Goal: Task Accomplishment & Management: Use online tool/utility

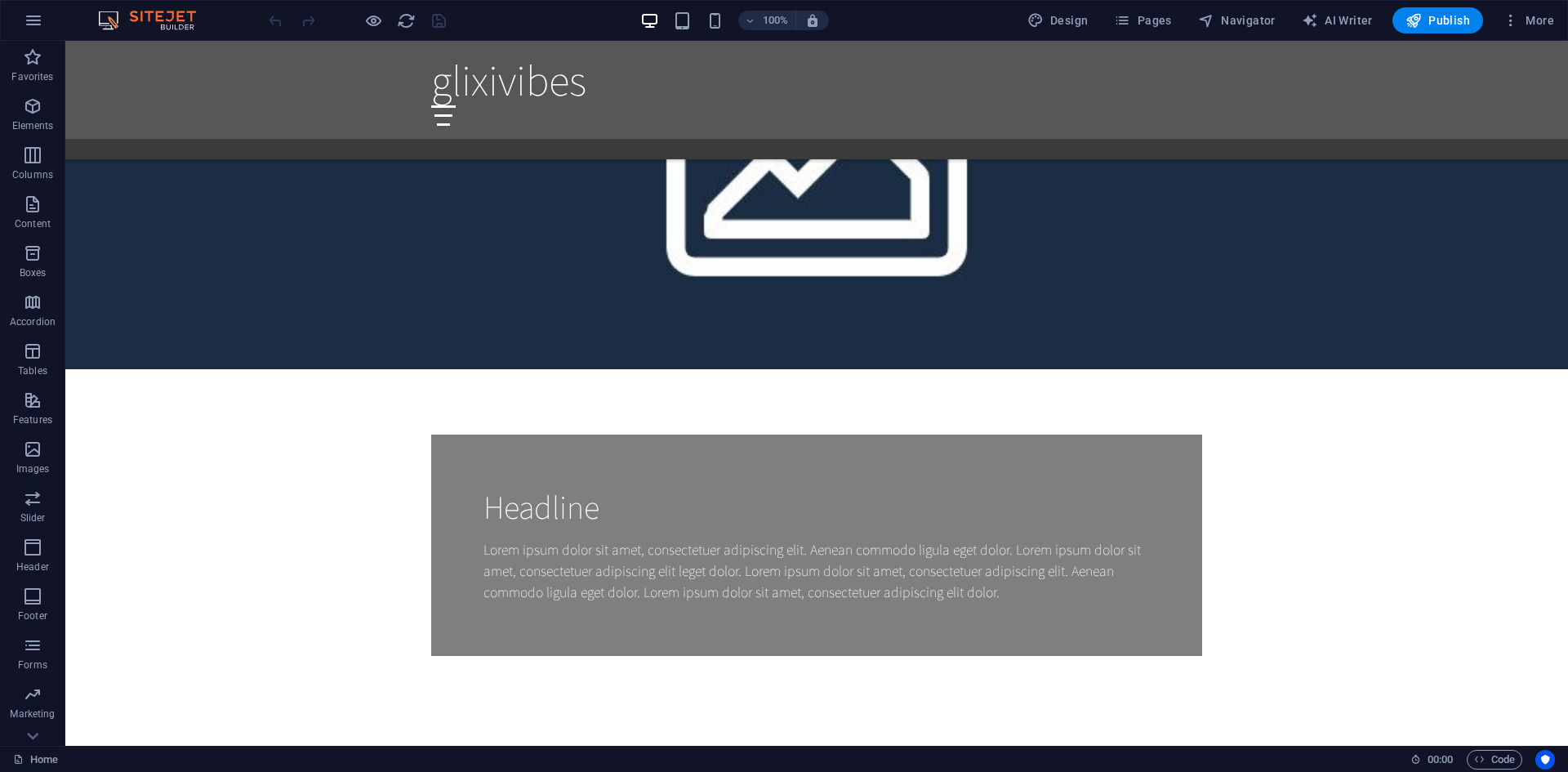
scroll to position [1553, 0]
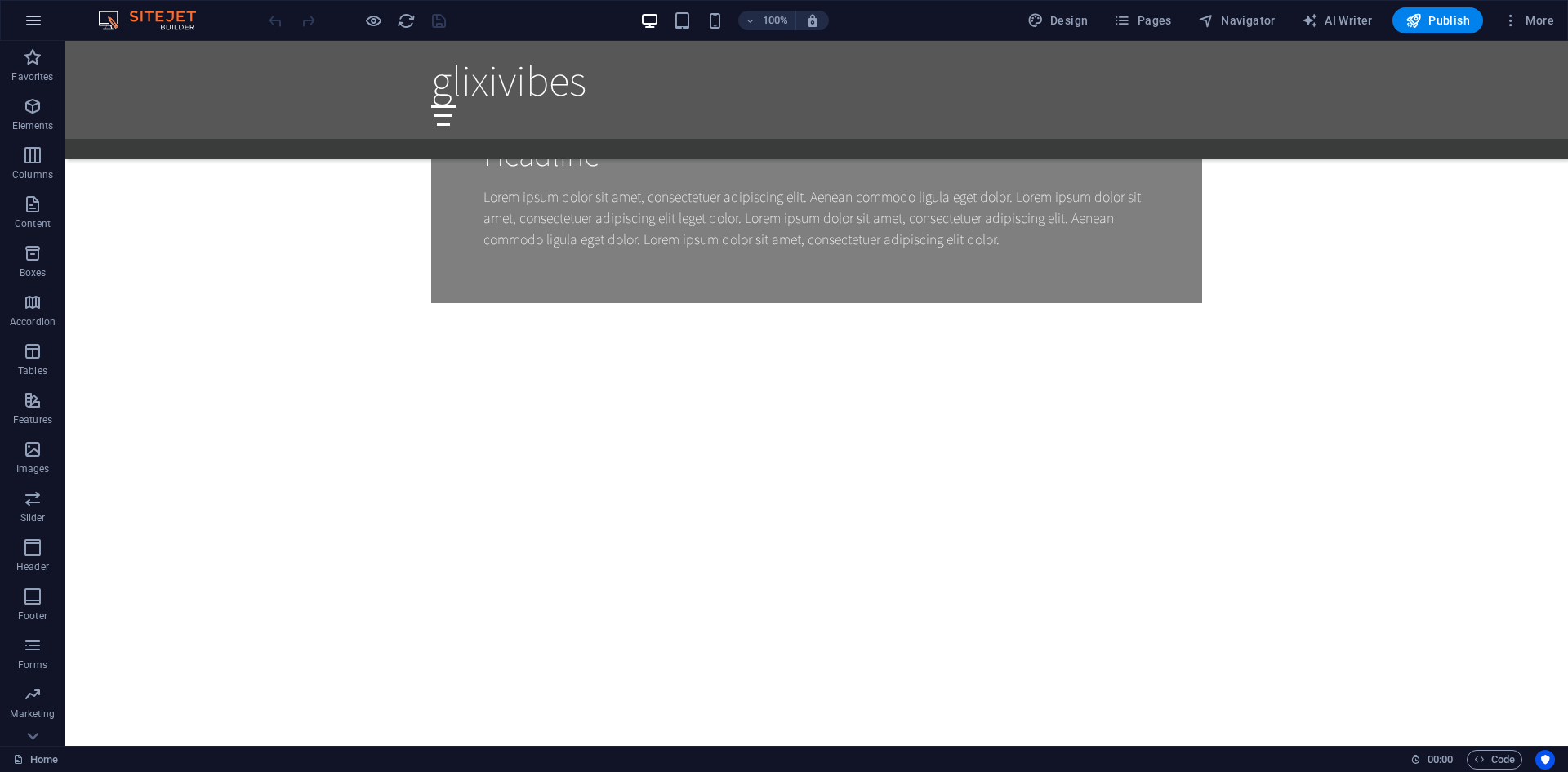
click at [20, 23] on button "button" at bounding box center [33, 20] width 39 height 39
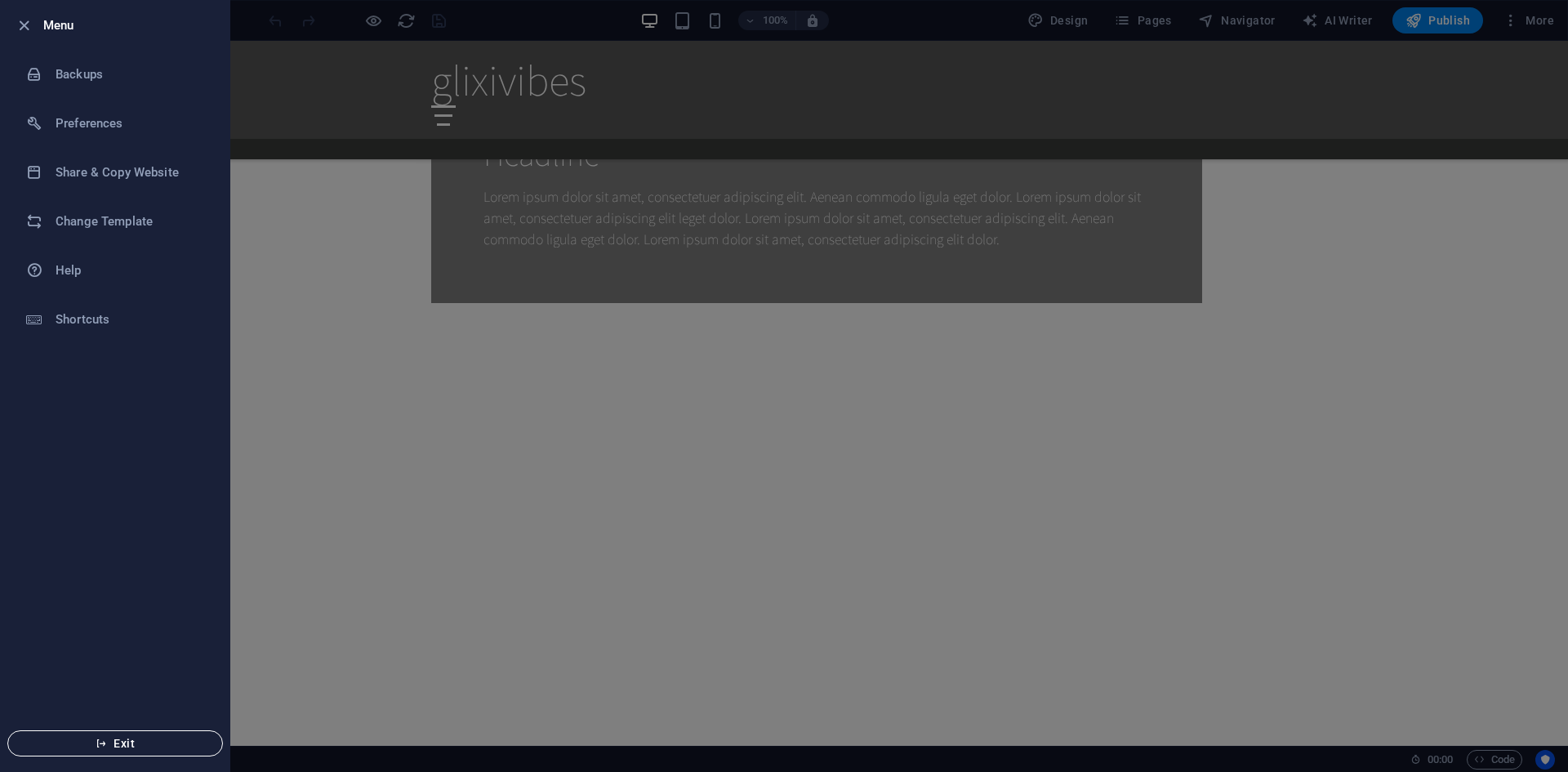
click at [121, 744] on span "Exit" at bounding box center [114, 744] width 187 height 13
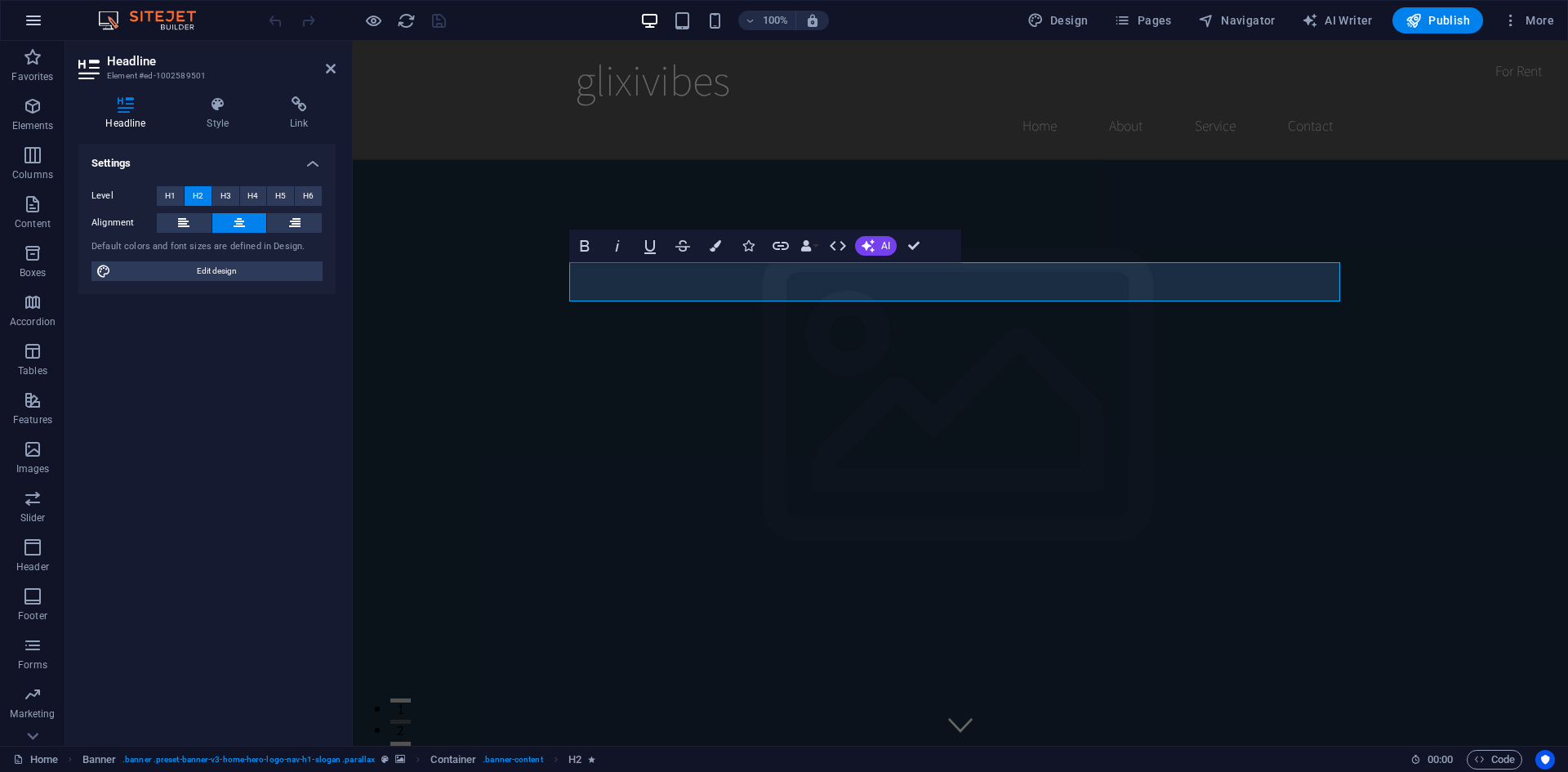
click at [32, 22] on icon "button" at bounding box center [33, 20] width 19 height 19
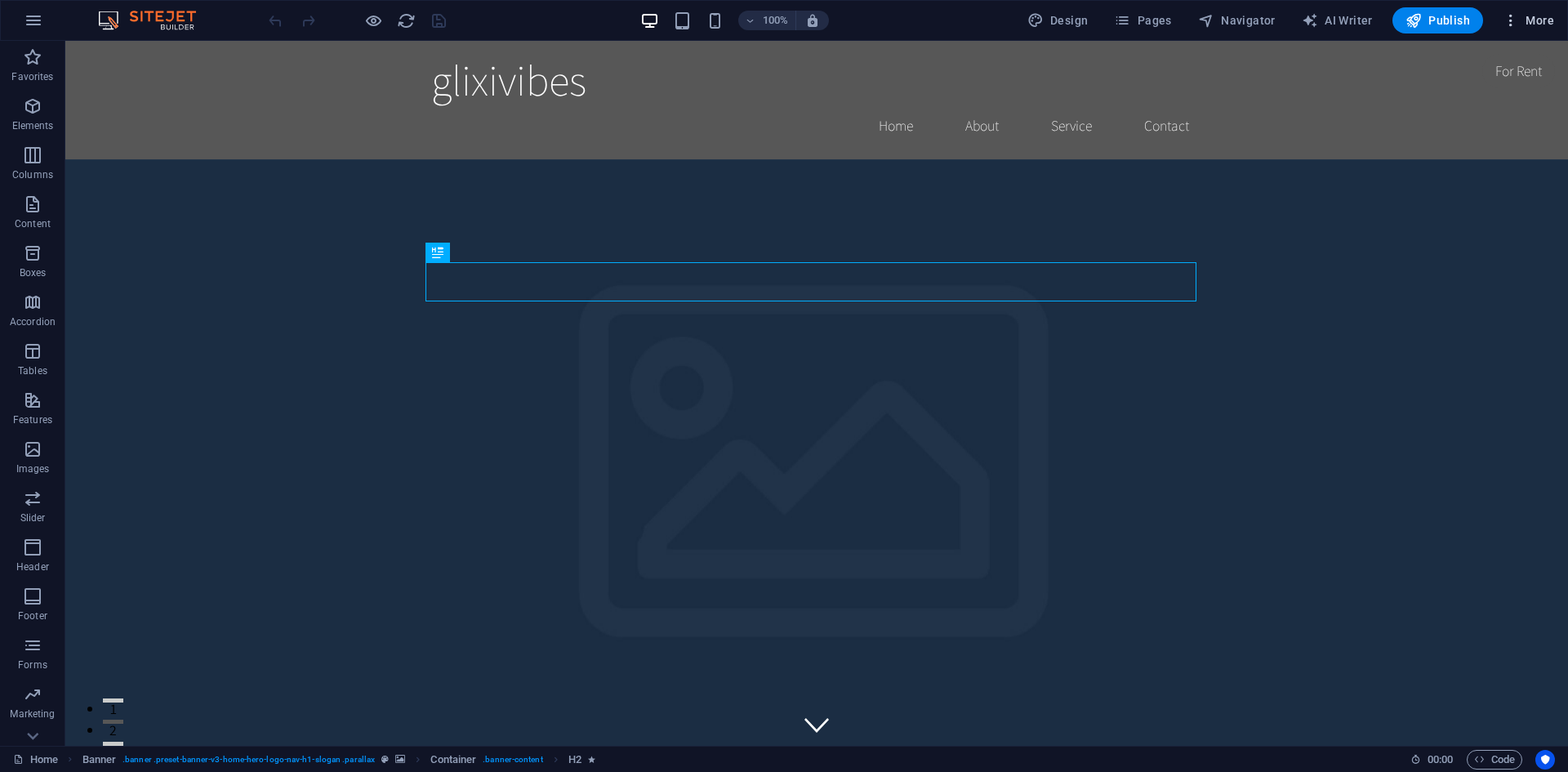
click at [1539, 12] on span "More" at bounding box center [1529, 20] width 51 height 16
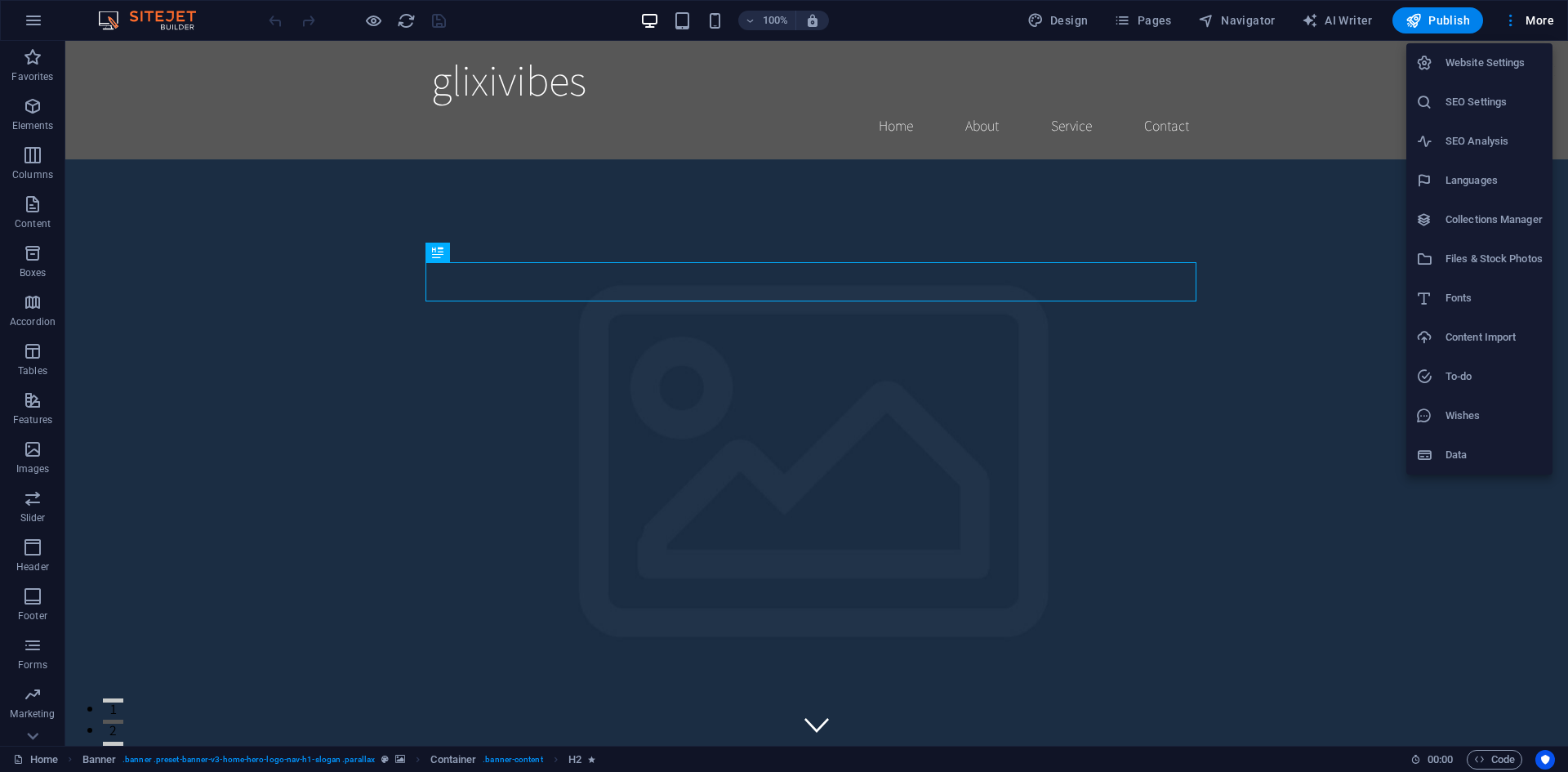
click at [1066, 16] on div at bounding box center [784, 386] width 1568 height 772
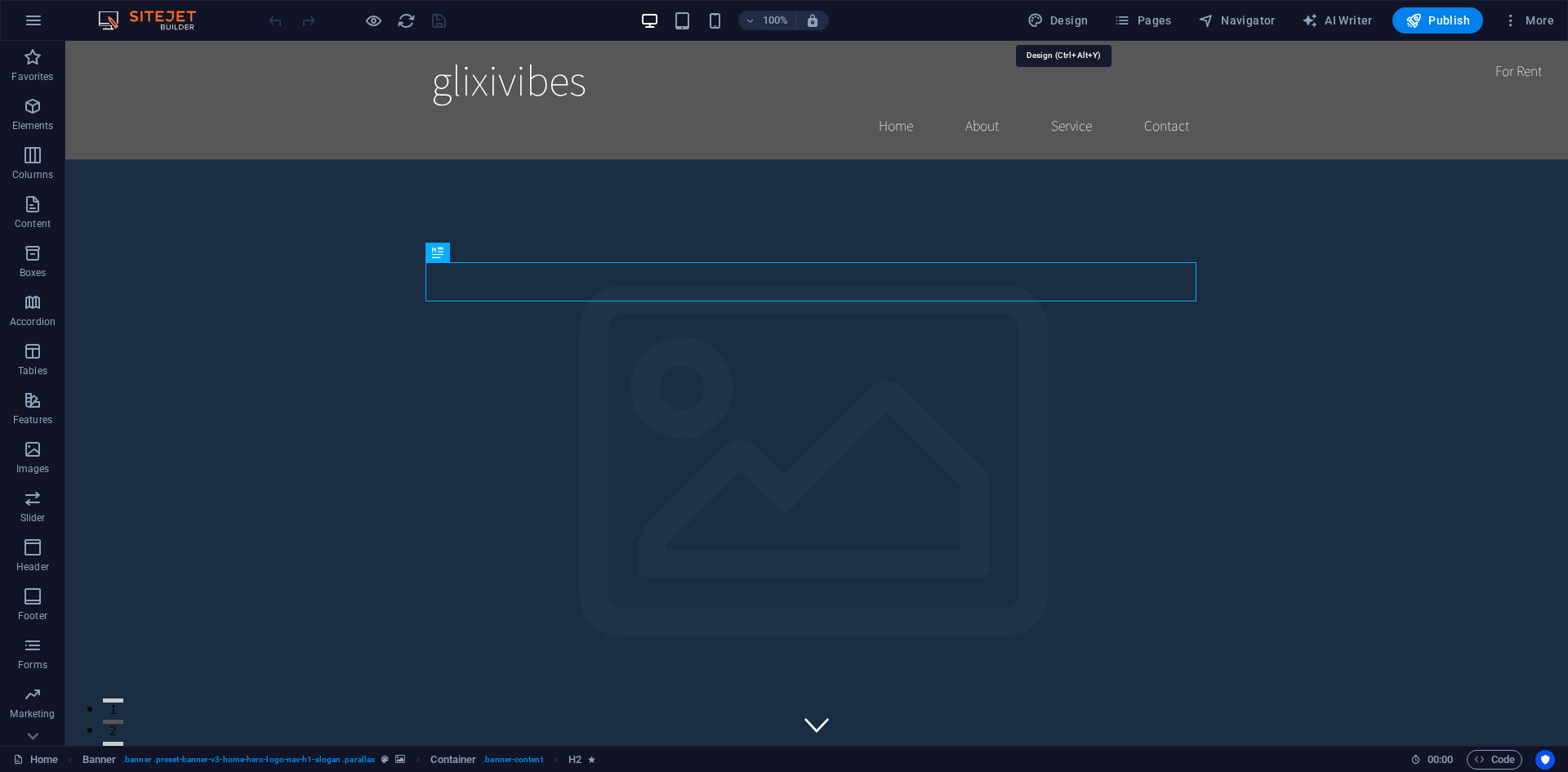
click at [1069, 16] on span "Design" at bounding box center [1058, 20] width 61 height 16
select select "rem"
select select "200"
select select "px"
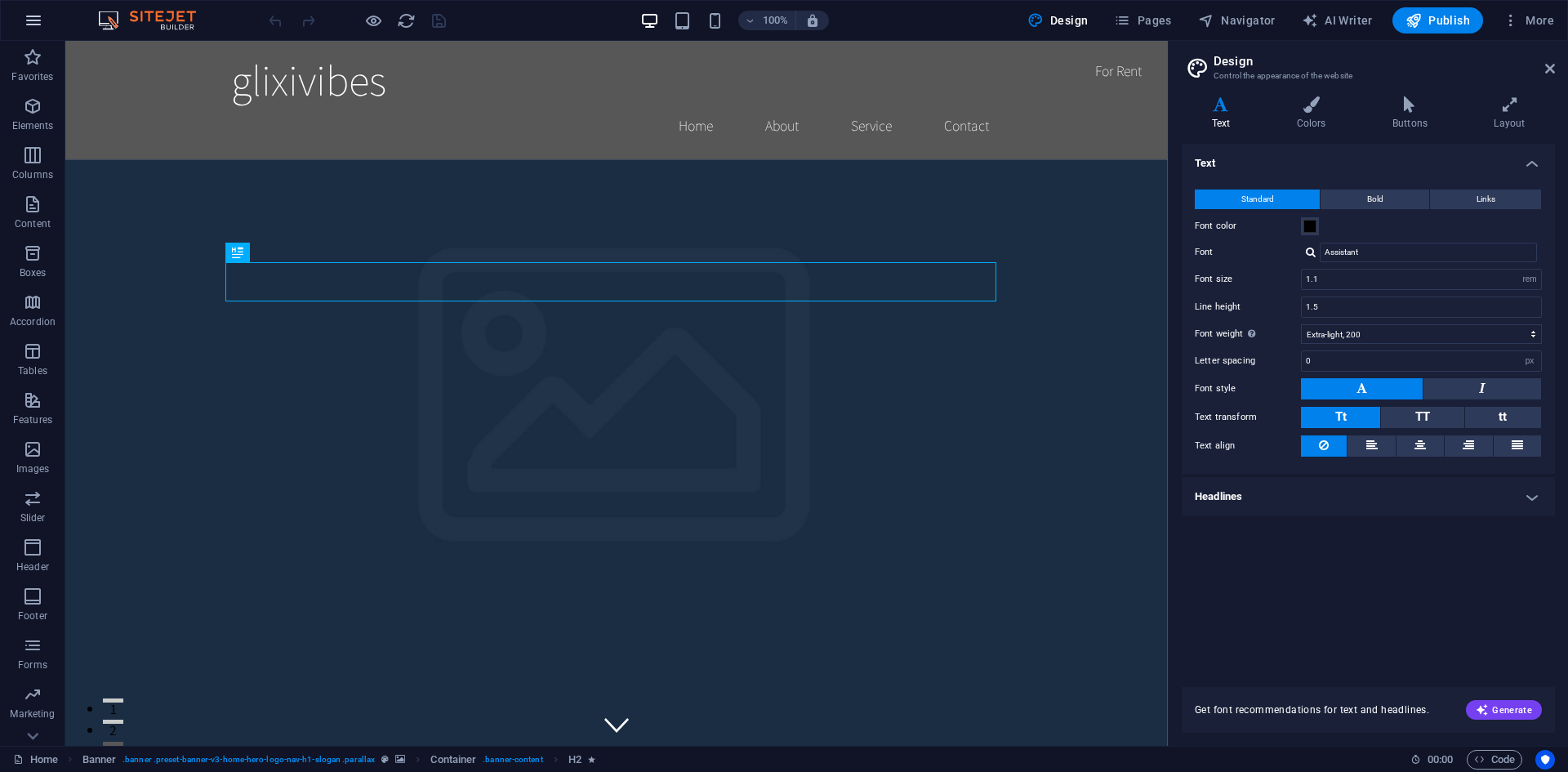
click at [30, 12] on icon "button" at bounding box center [33, 20] width 19 height 19
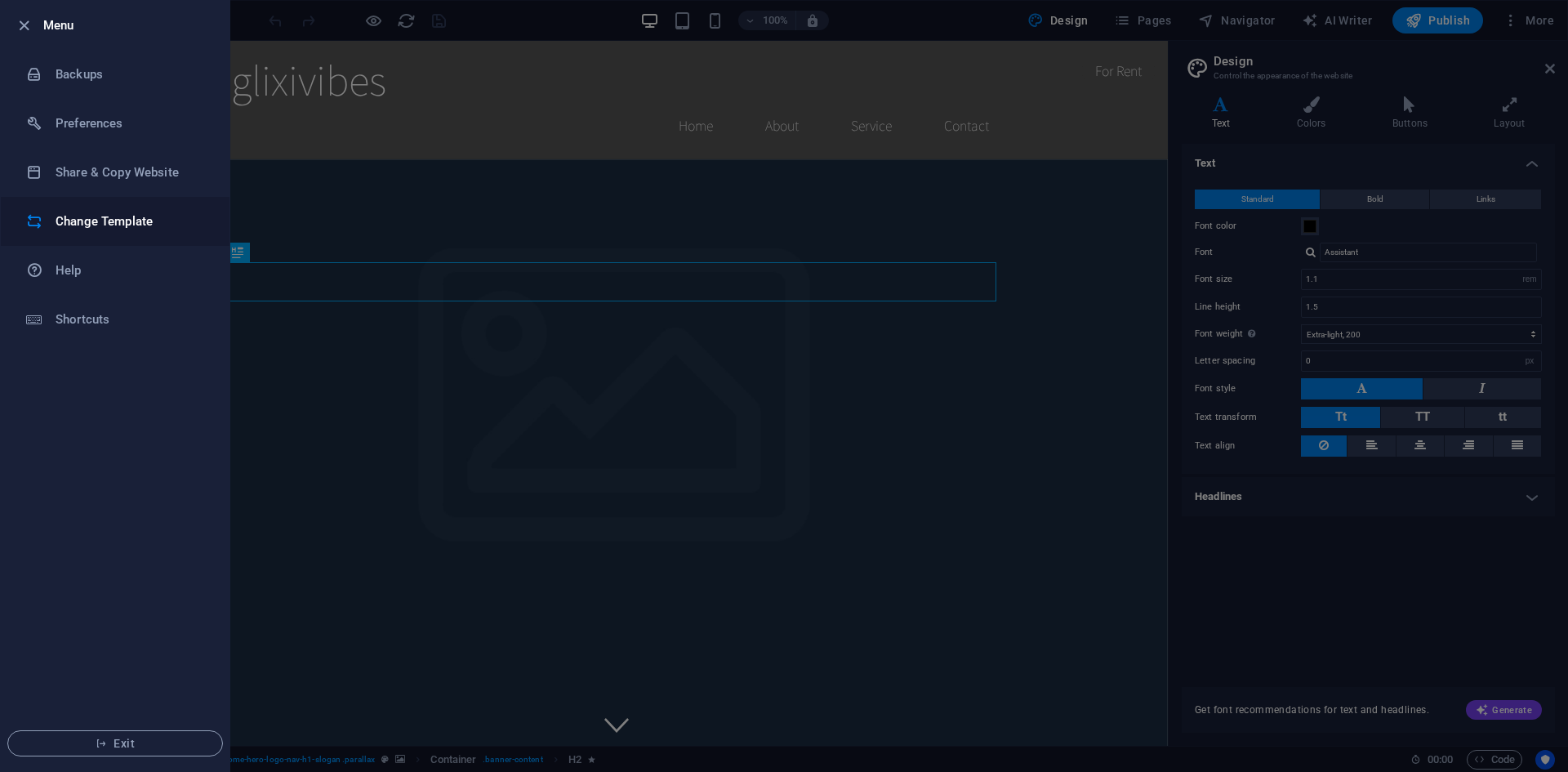
click at [91, 224] on h6 "Change Template" at bounding box center [131, 220] width 151 height 19
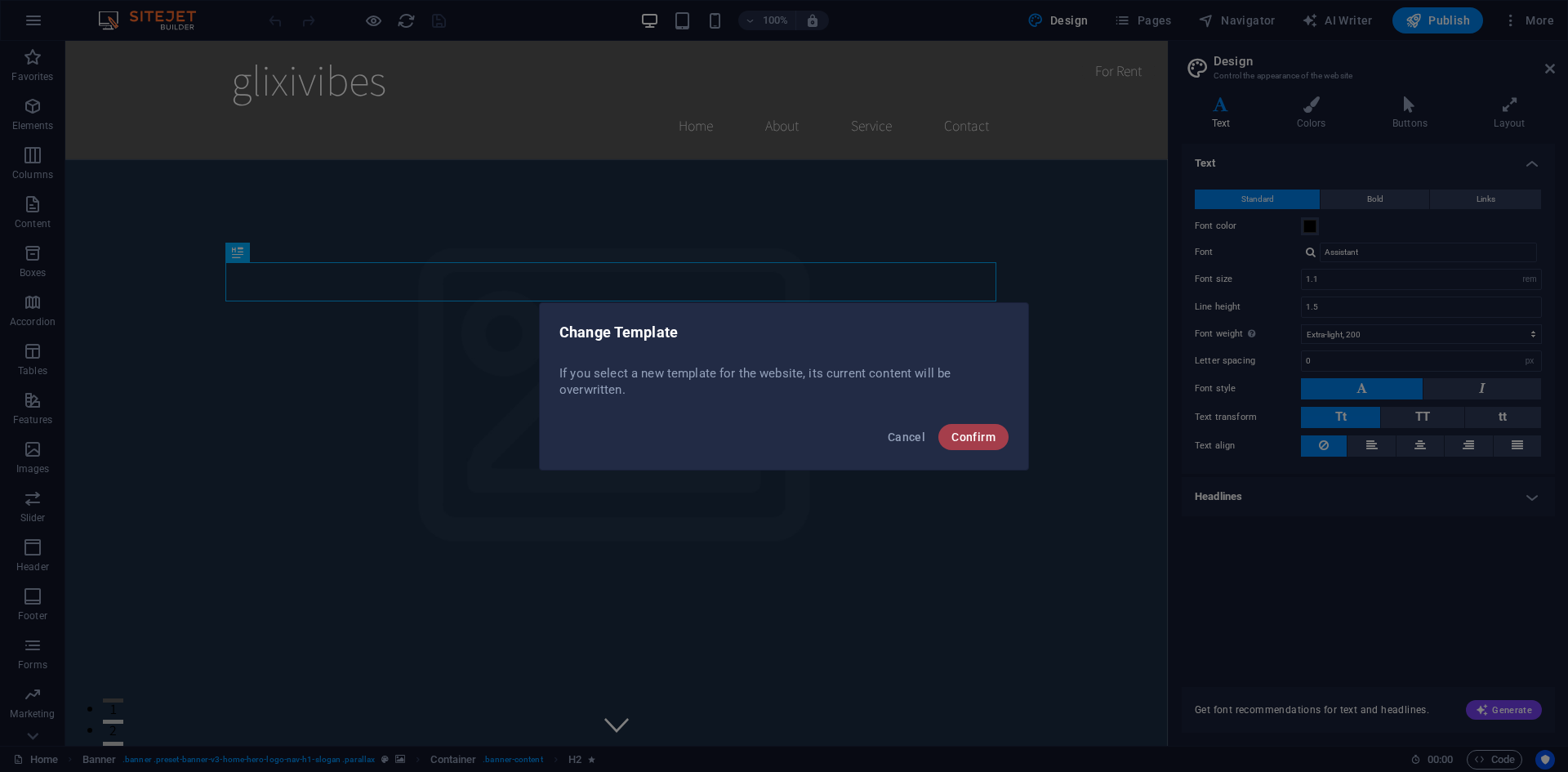
click at [972, 424] on button "Confirm" at bounding box center [974, 437] width 70 height 27
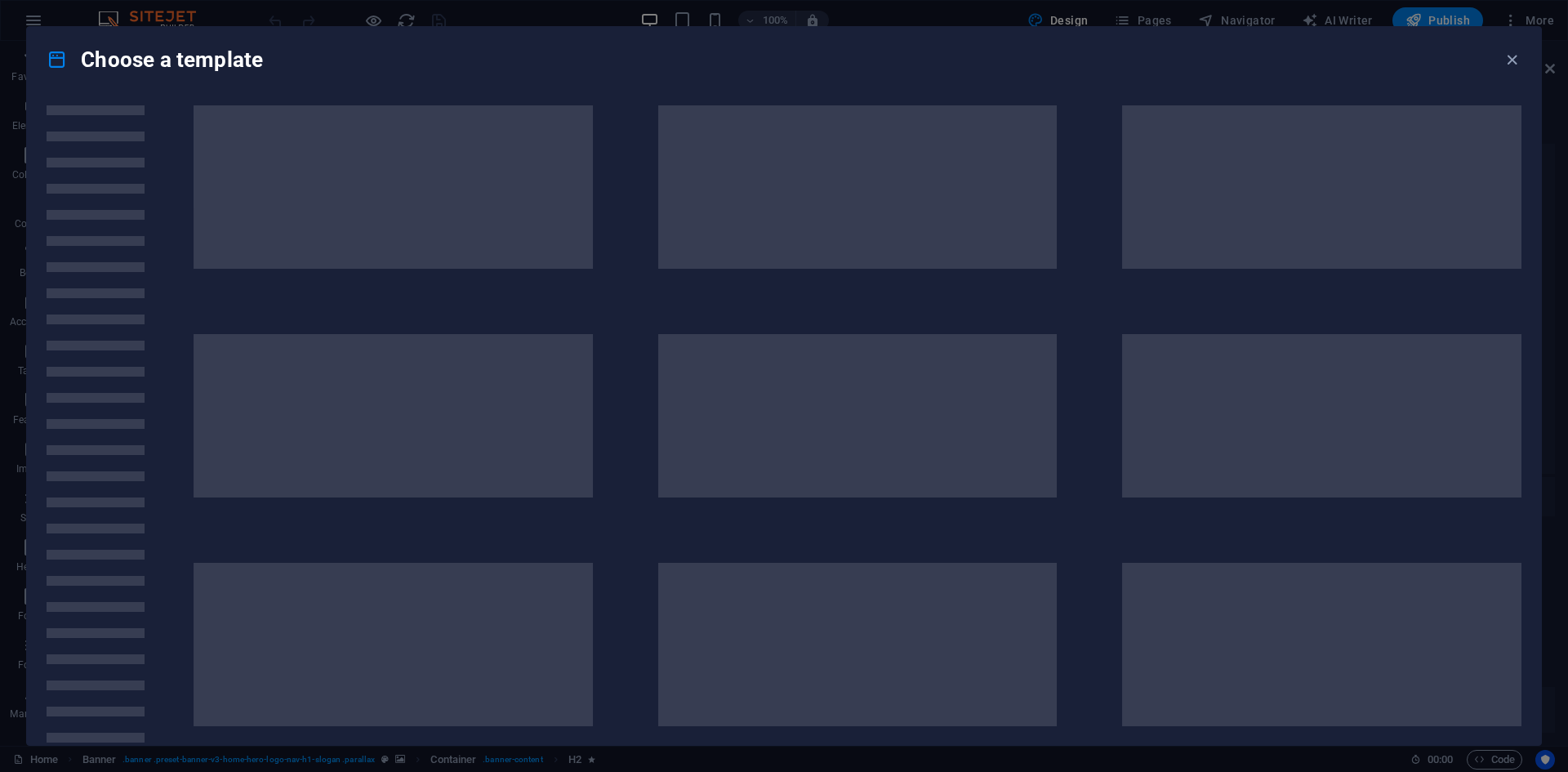
click at [972, 431] on span at bounding box center [858, 415] width 400 height 164
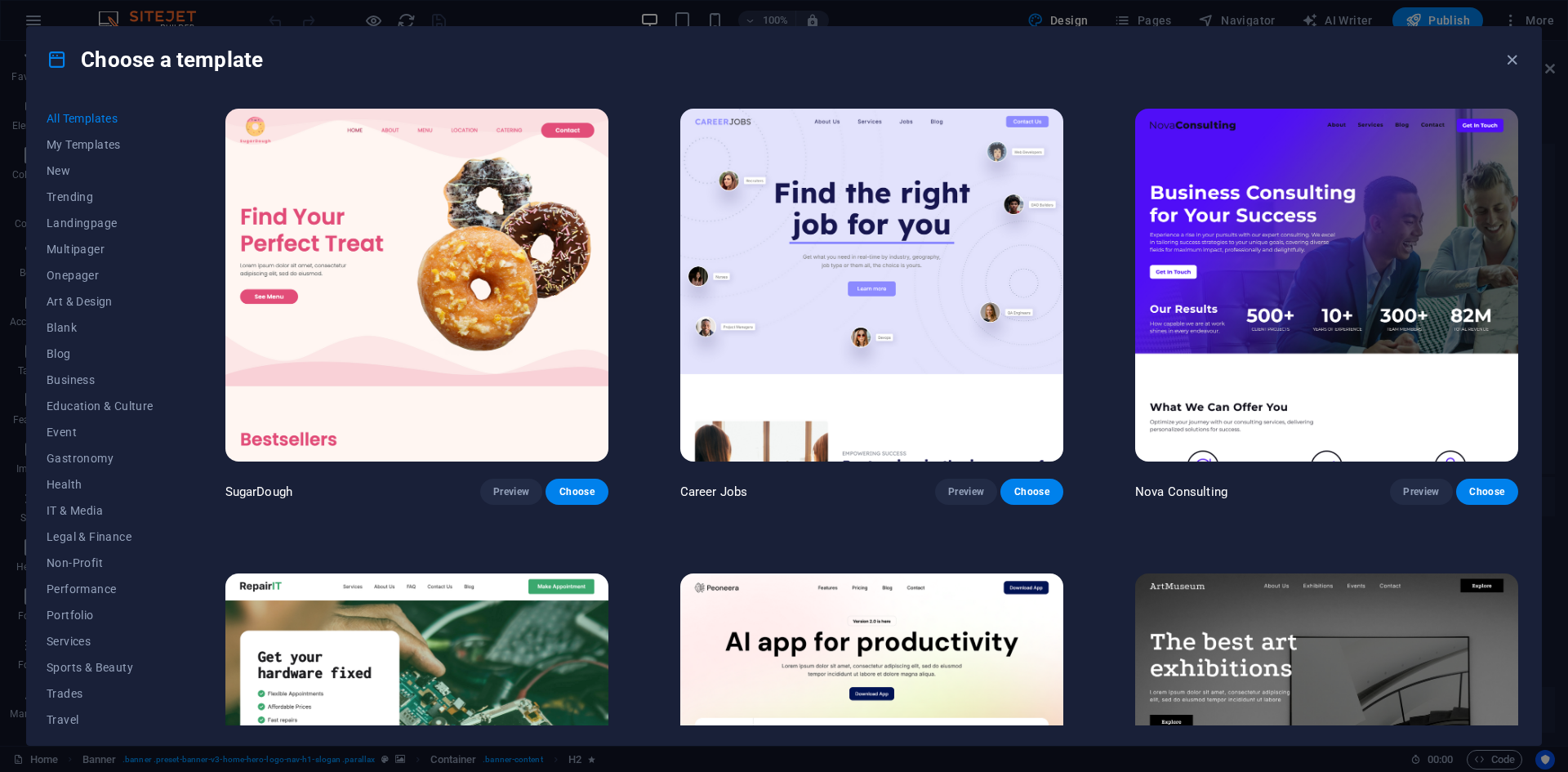
click at [64, 64] on icon at bounding box center [57, 59] width 21 height 21
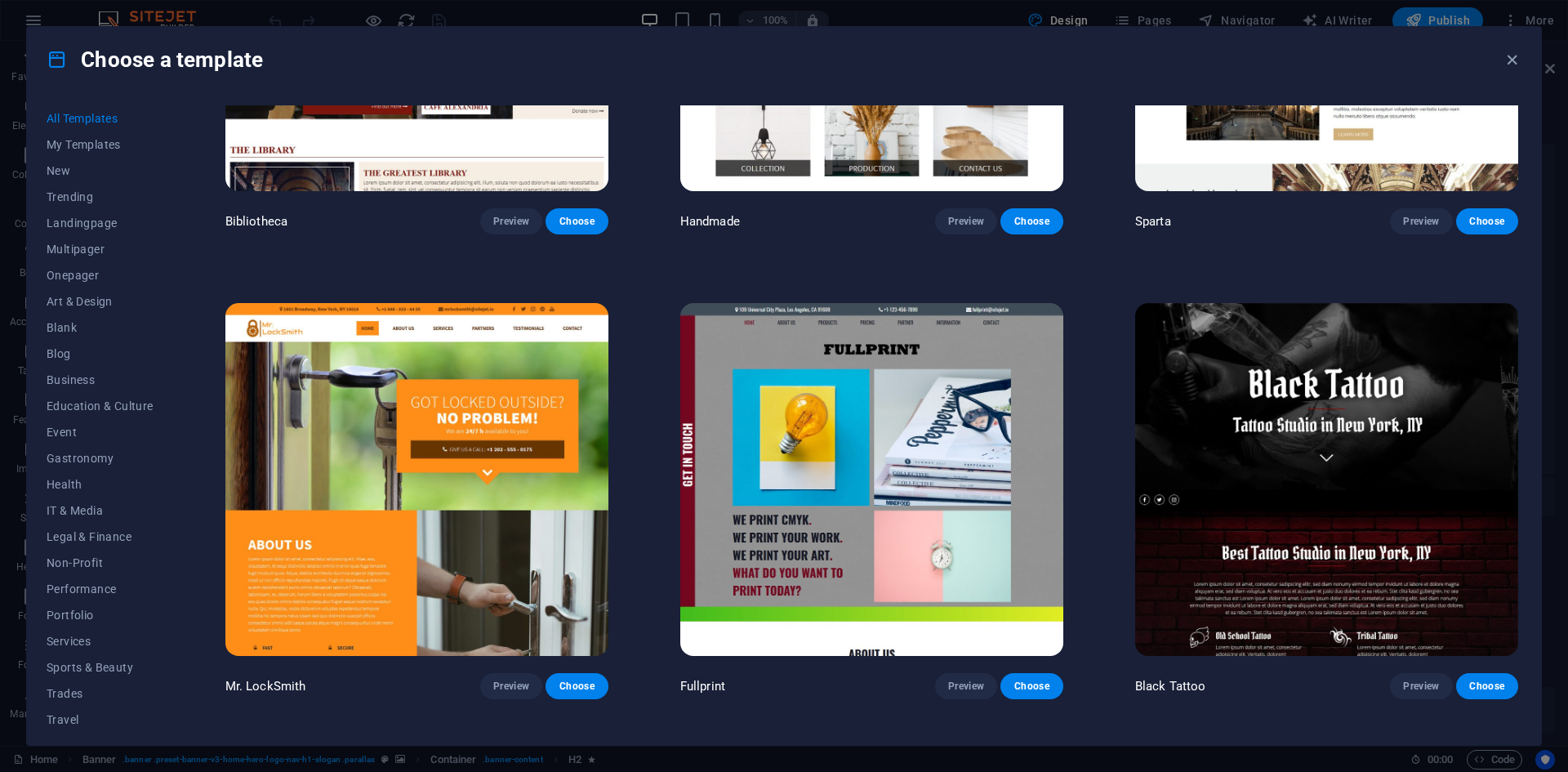
scroll to position [12913, 0]
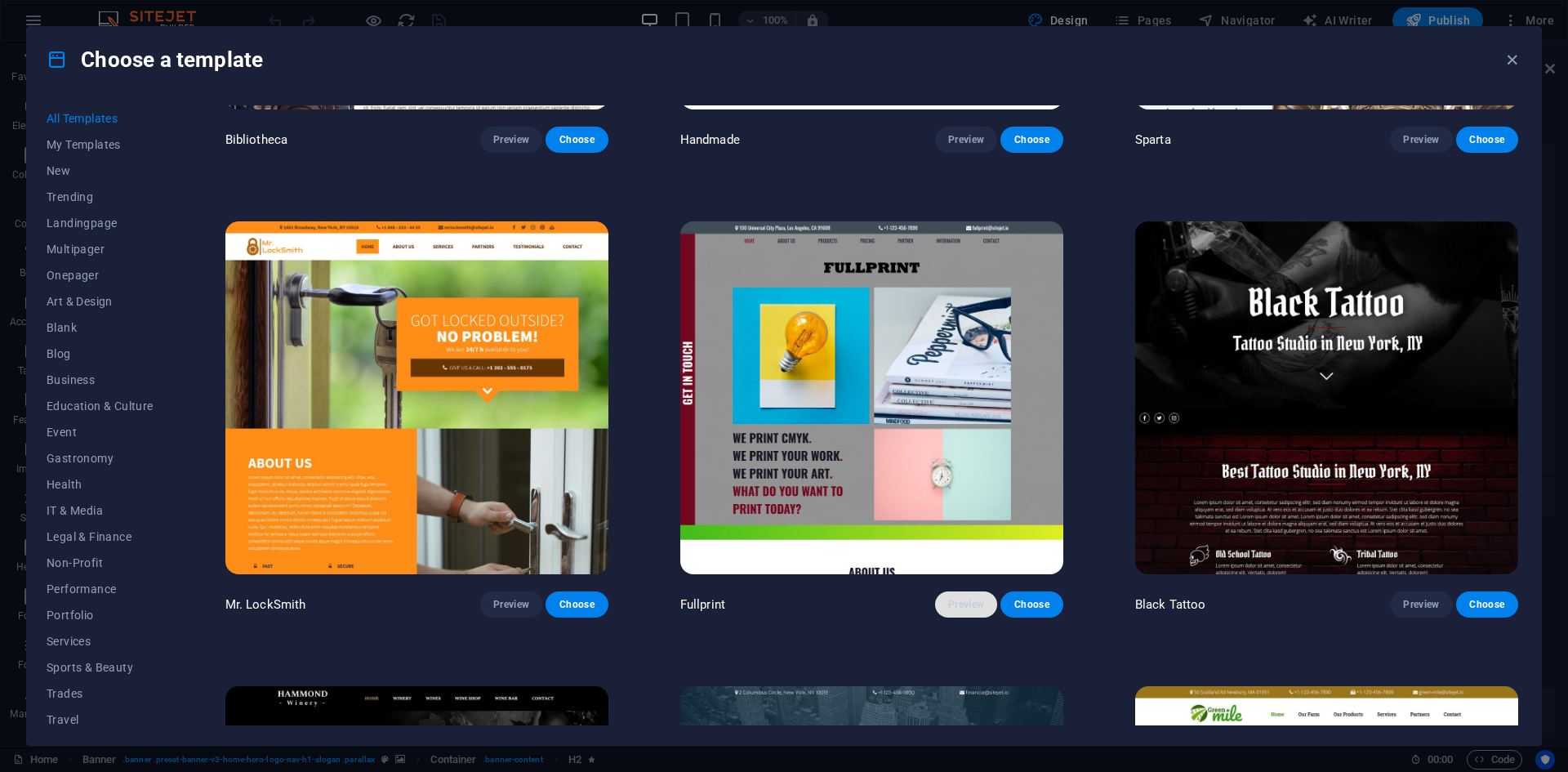
click at [972, 598] on span "Preview" at bounding box center [965, 605] width 36 height 13
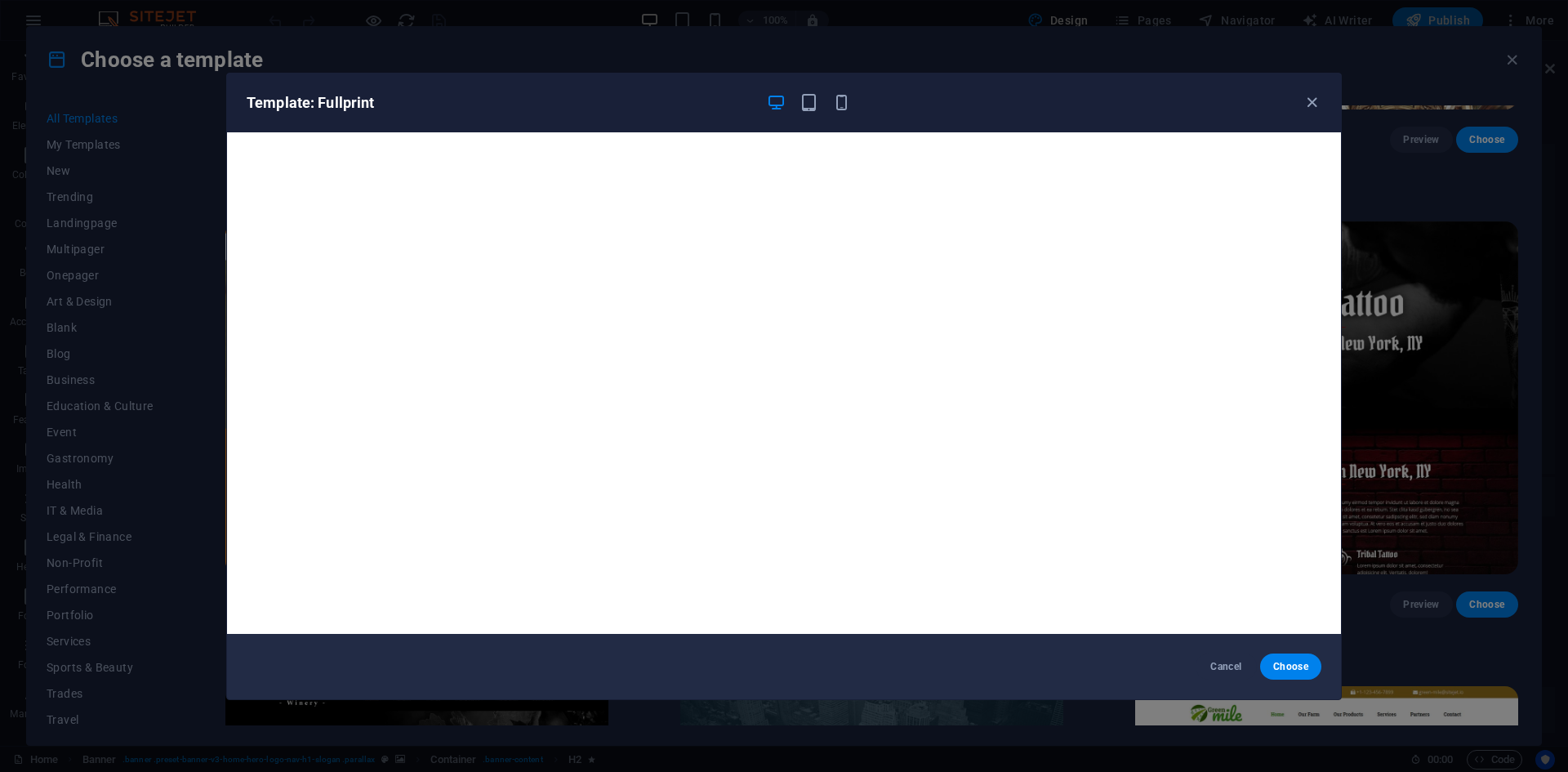
click at [1310, 89] on div "Template: Fullprint" at bounding box center [784, 102] width 1115 height 59
click at [1310, 99] on icon "button" at bounding box center [1312, 102] width 19 height 19
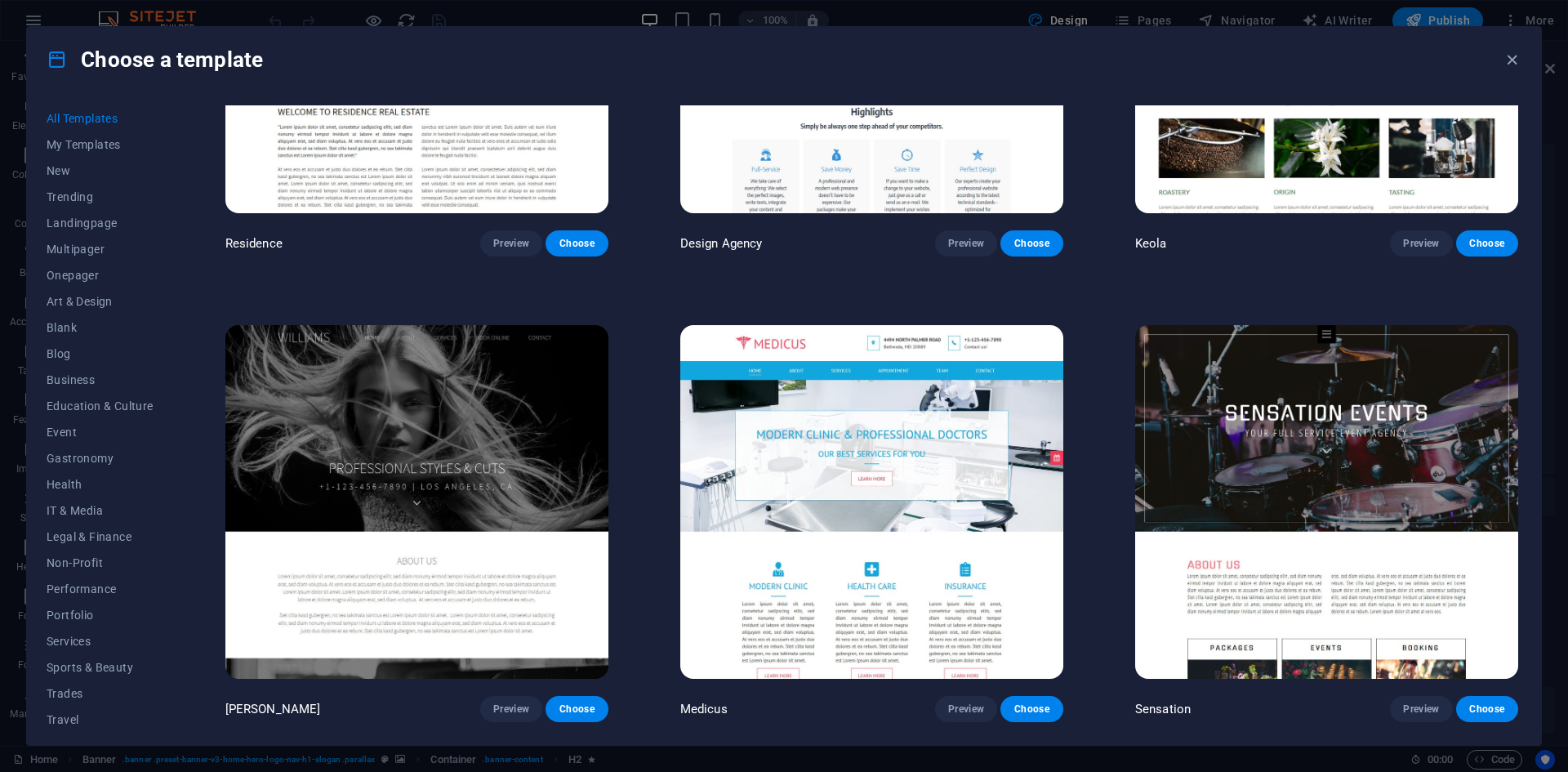
scroll to position [19777, 0]
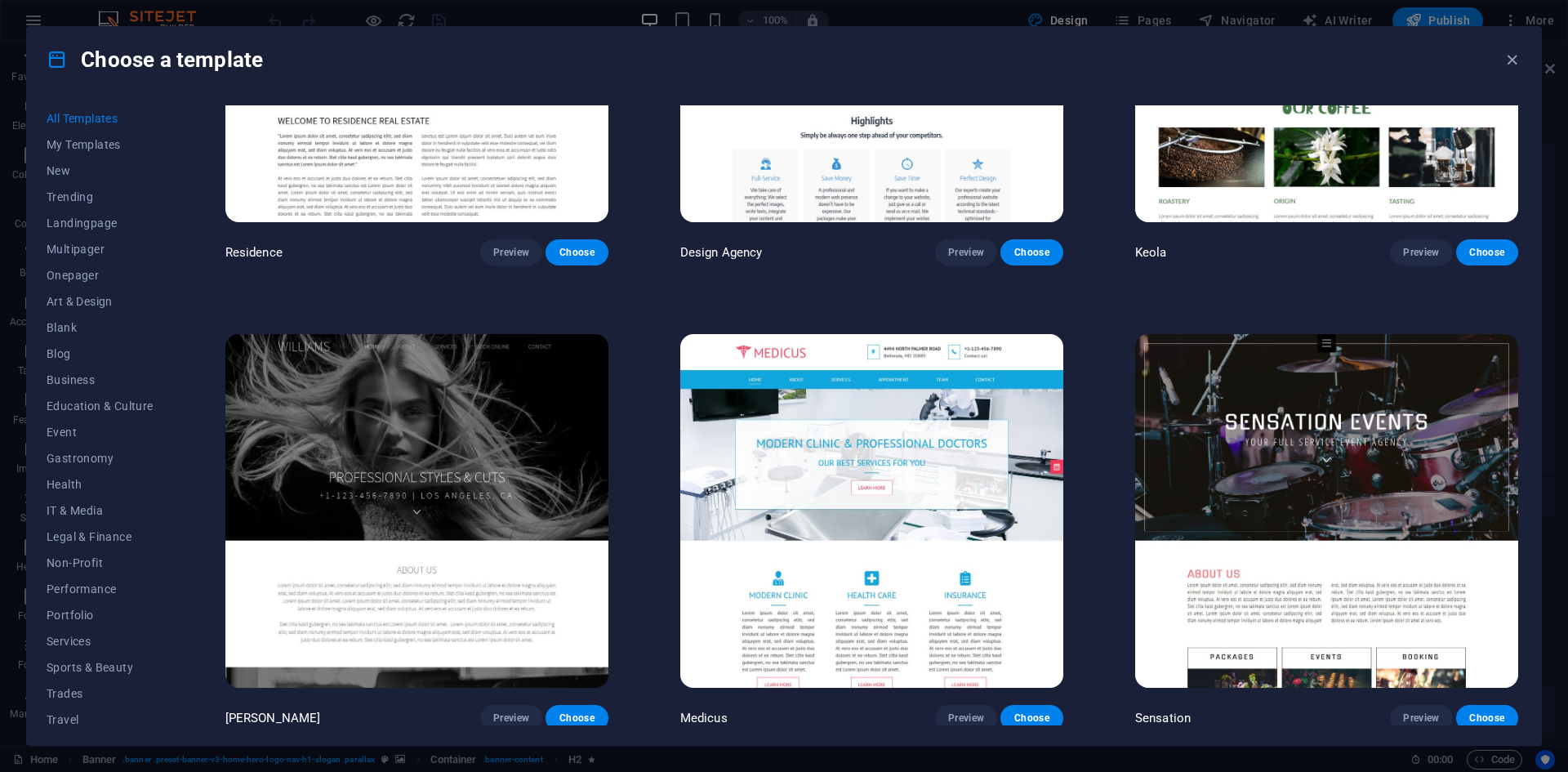
click at [1299, 341] on img at bounding box center [1327, 510] width 383 height 353
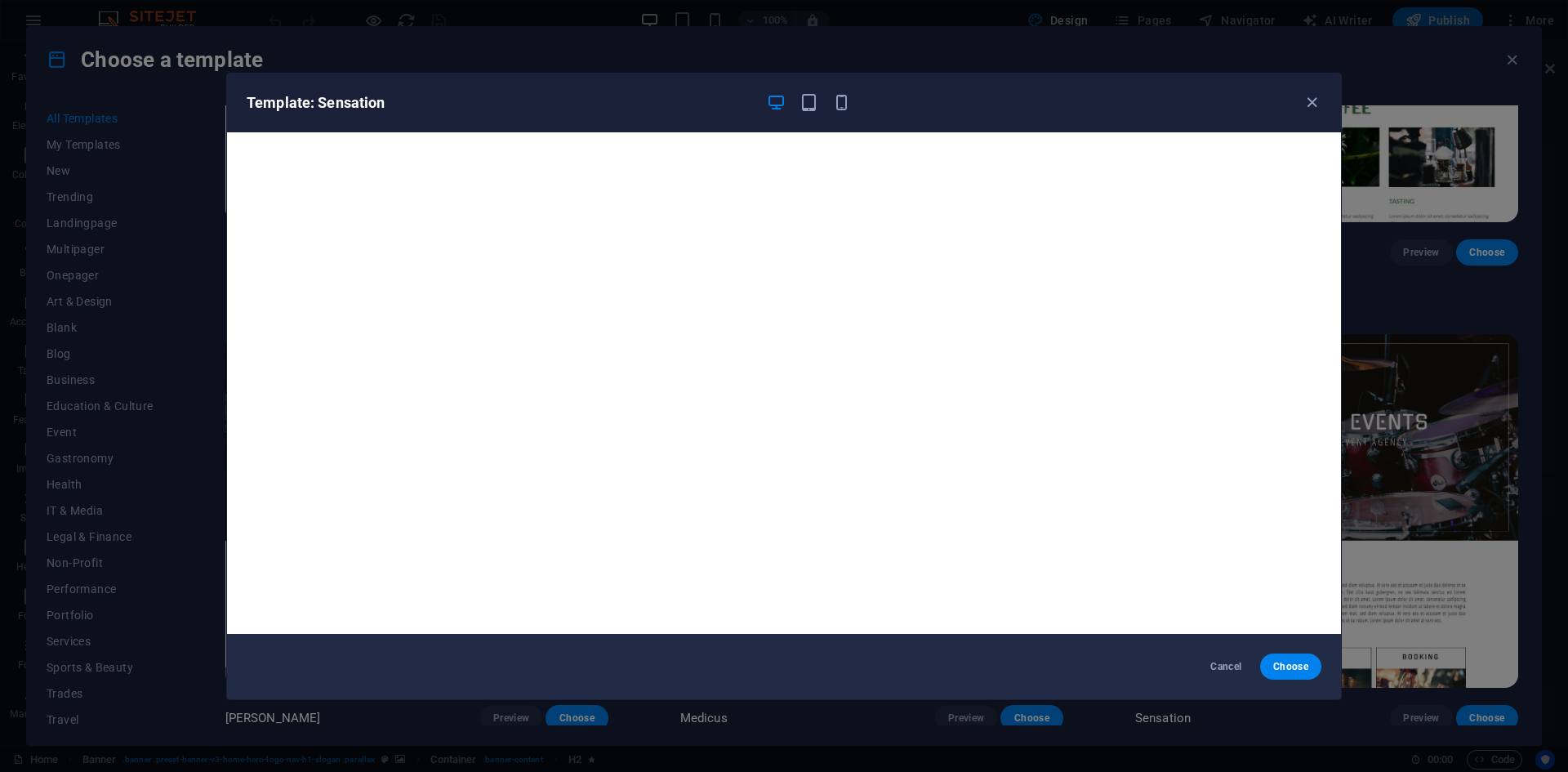
scroll to position [4, 0]
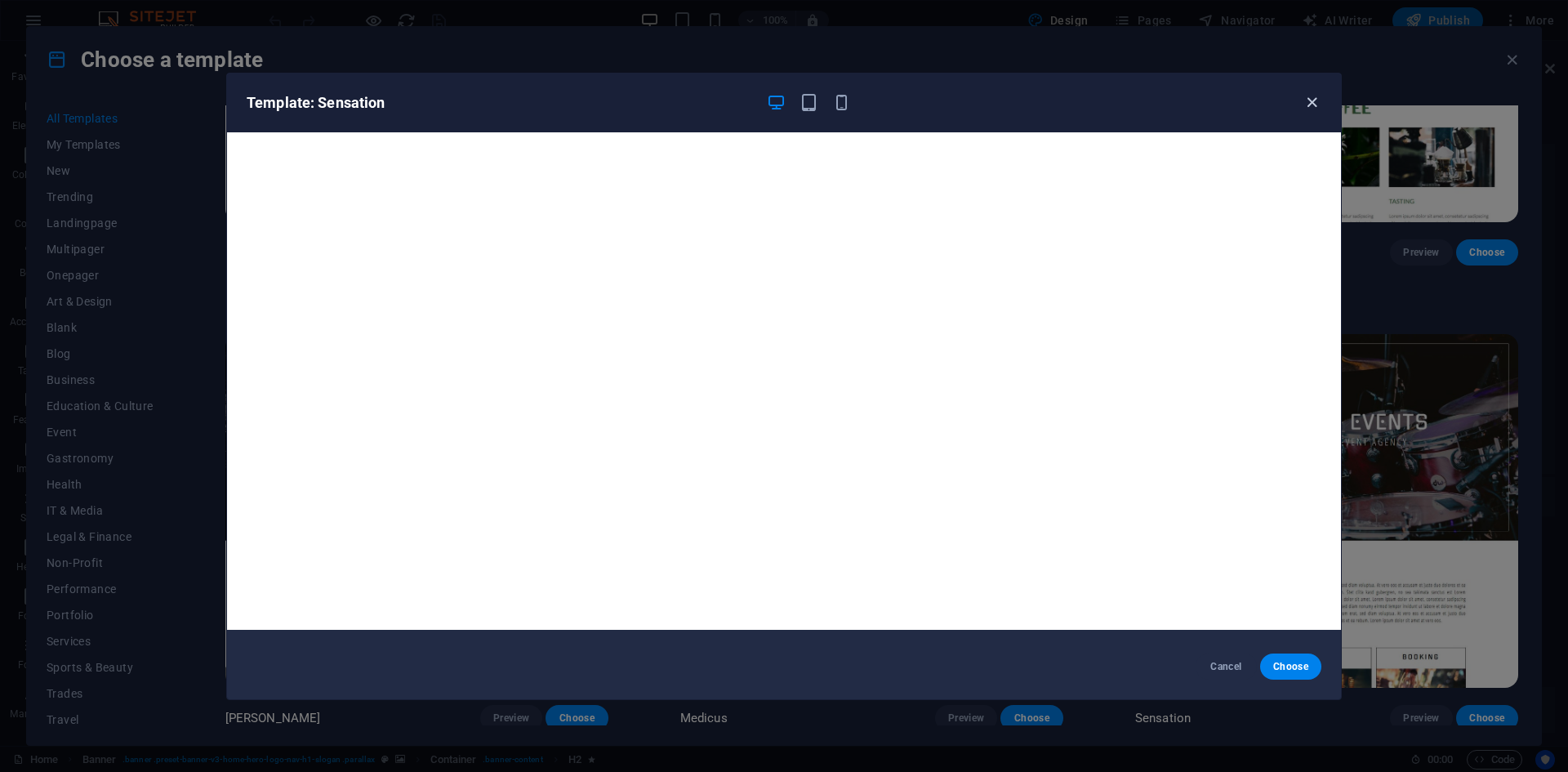
click at [1312, 110] on icon "button" at bounding box center [1312, 102] width 19 height 19
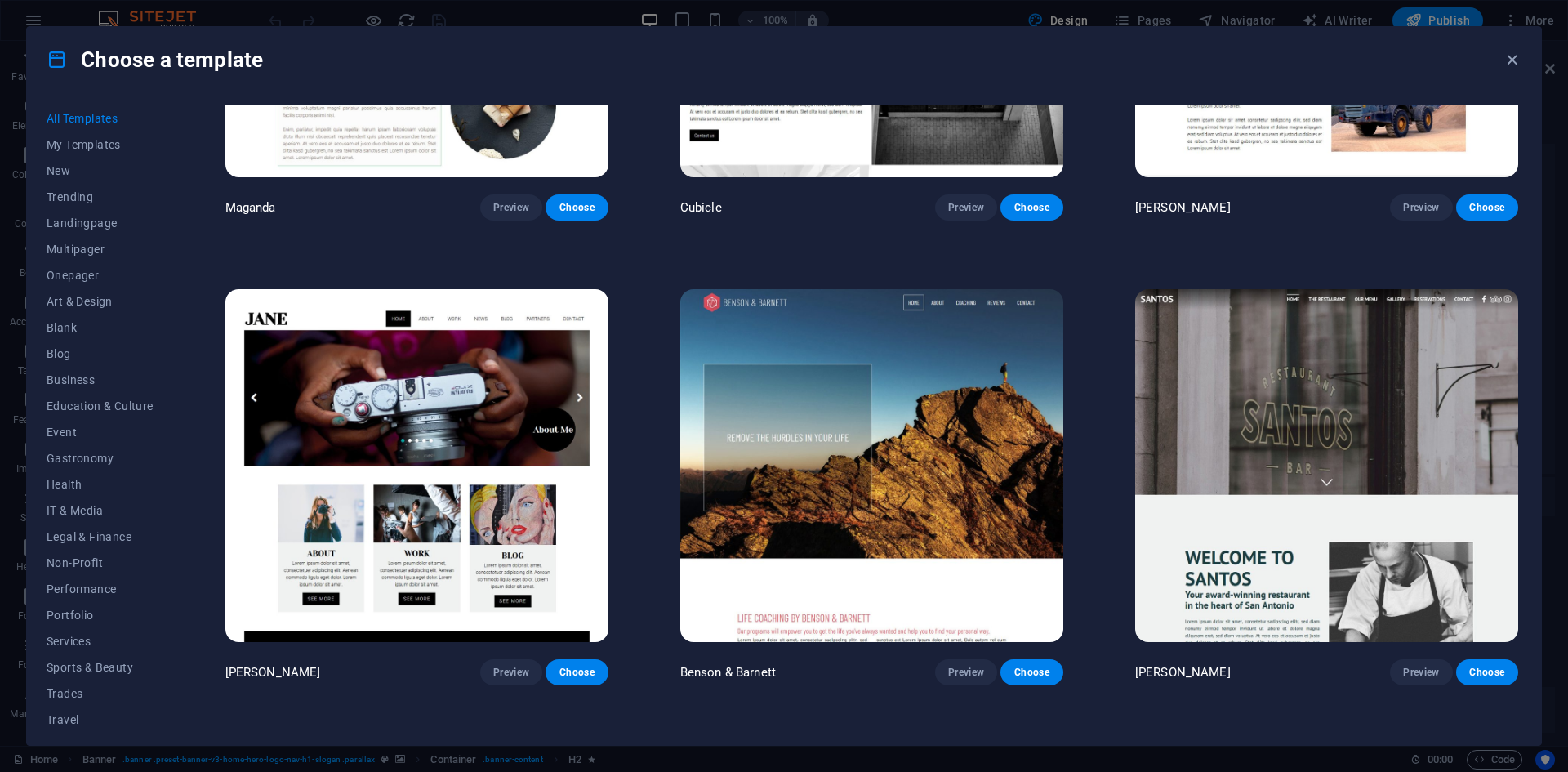
scroll to position [20758, 0]
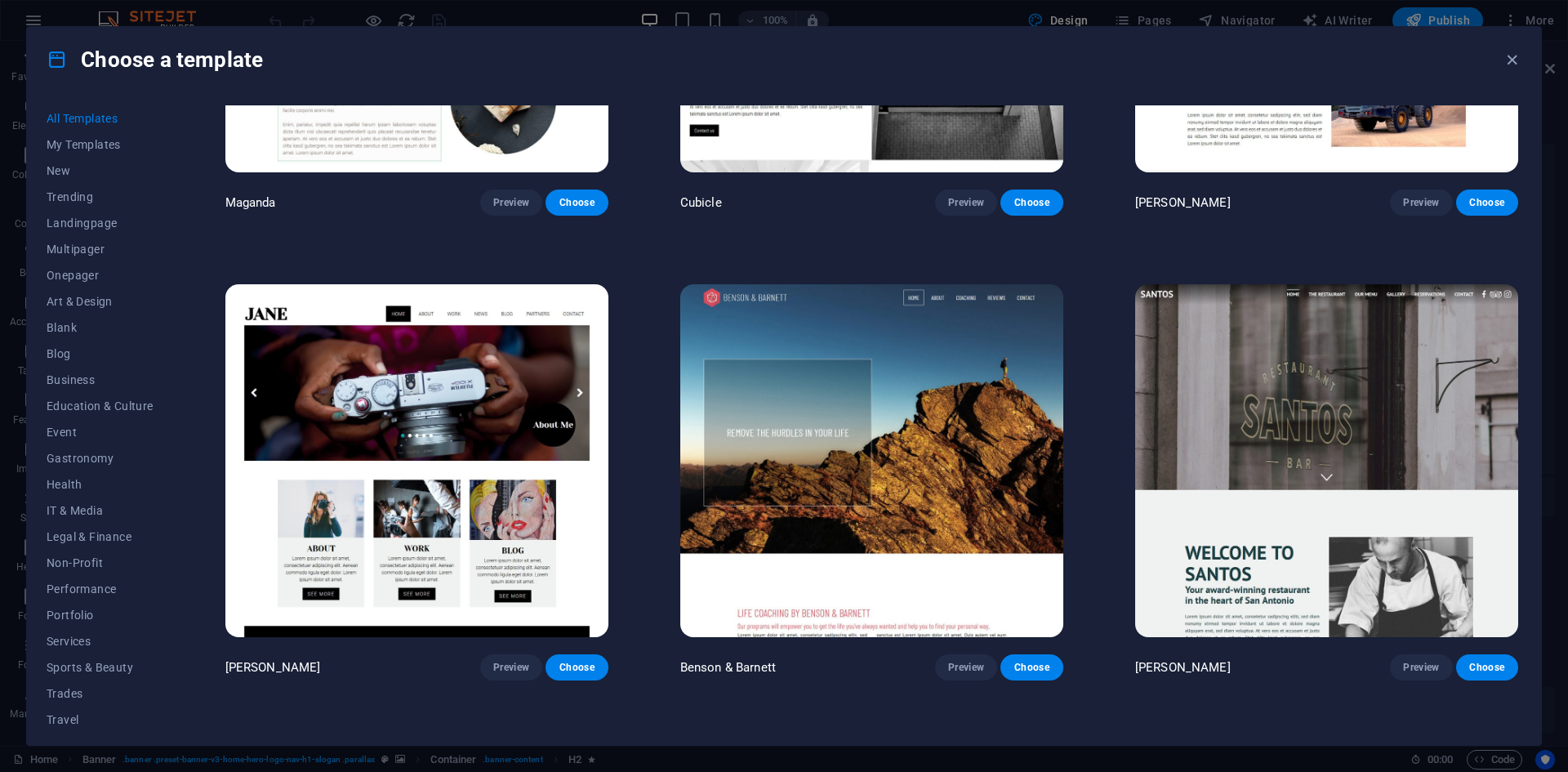
click at [1521, 59] on icon "button" at bounding box center [1512, 59] width 19 height 19
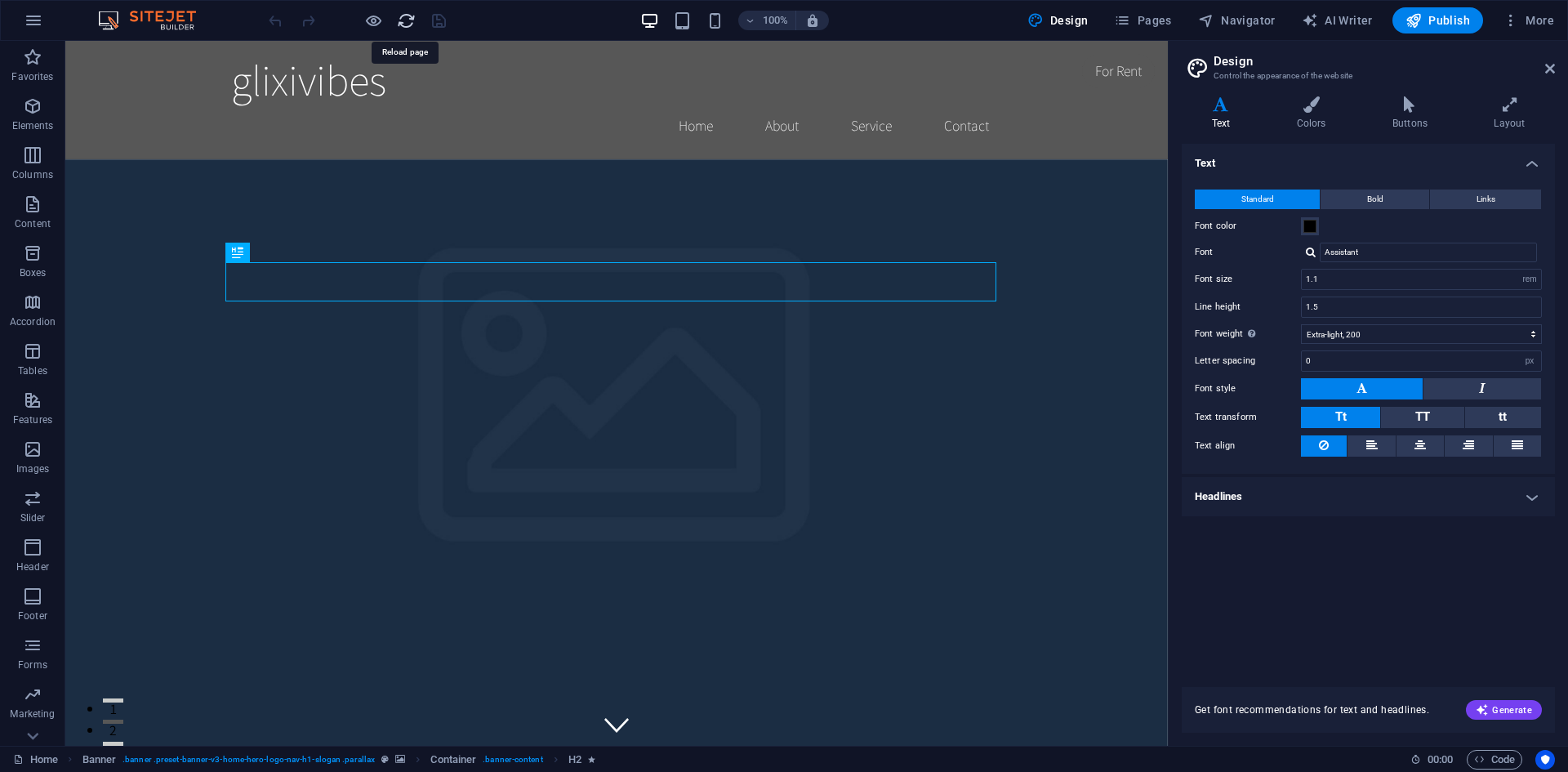
click at [407, 26] on icon "reload" at bounding box center [406, 21] width 19 height 19
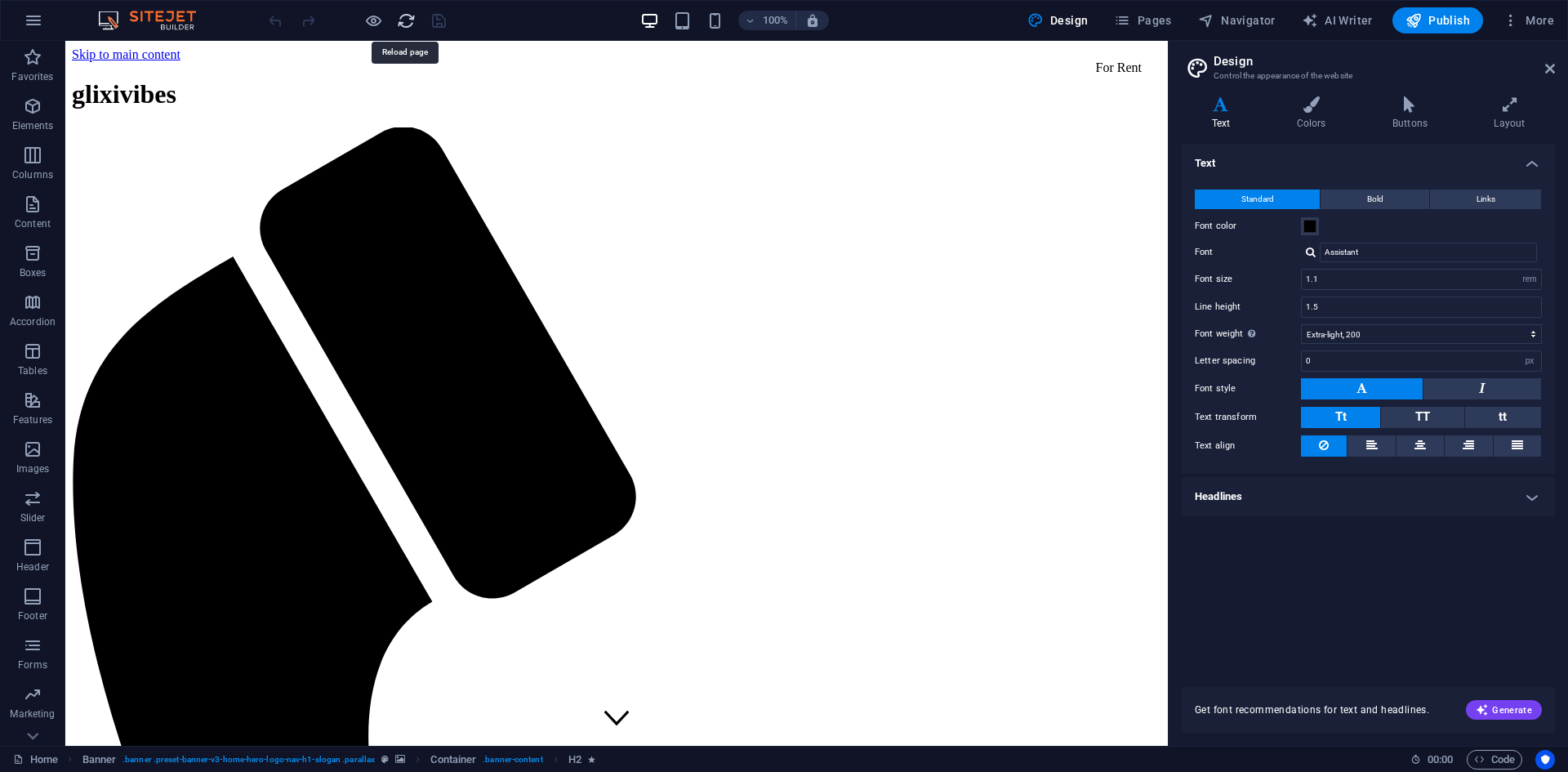
scroll to position [0, 0]
click at [1513, 20] on icon "button" at bounding box center [1511, 20] width 16 height 16
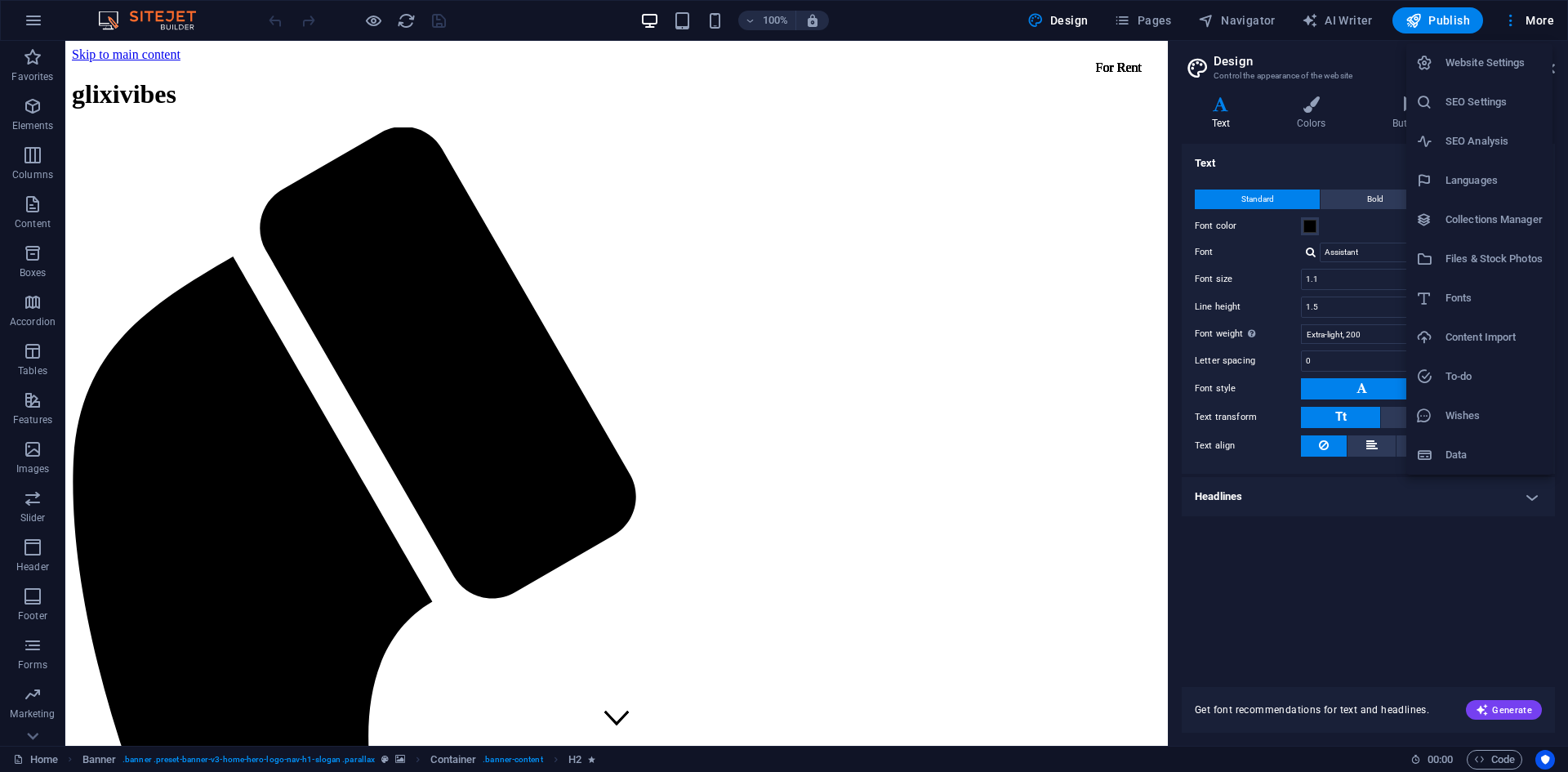
click at [1488, 449] on h6 "Data" at bounding box center [1494, 455] width 97 height 19
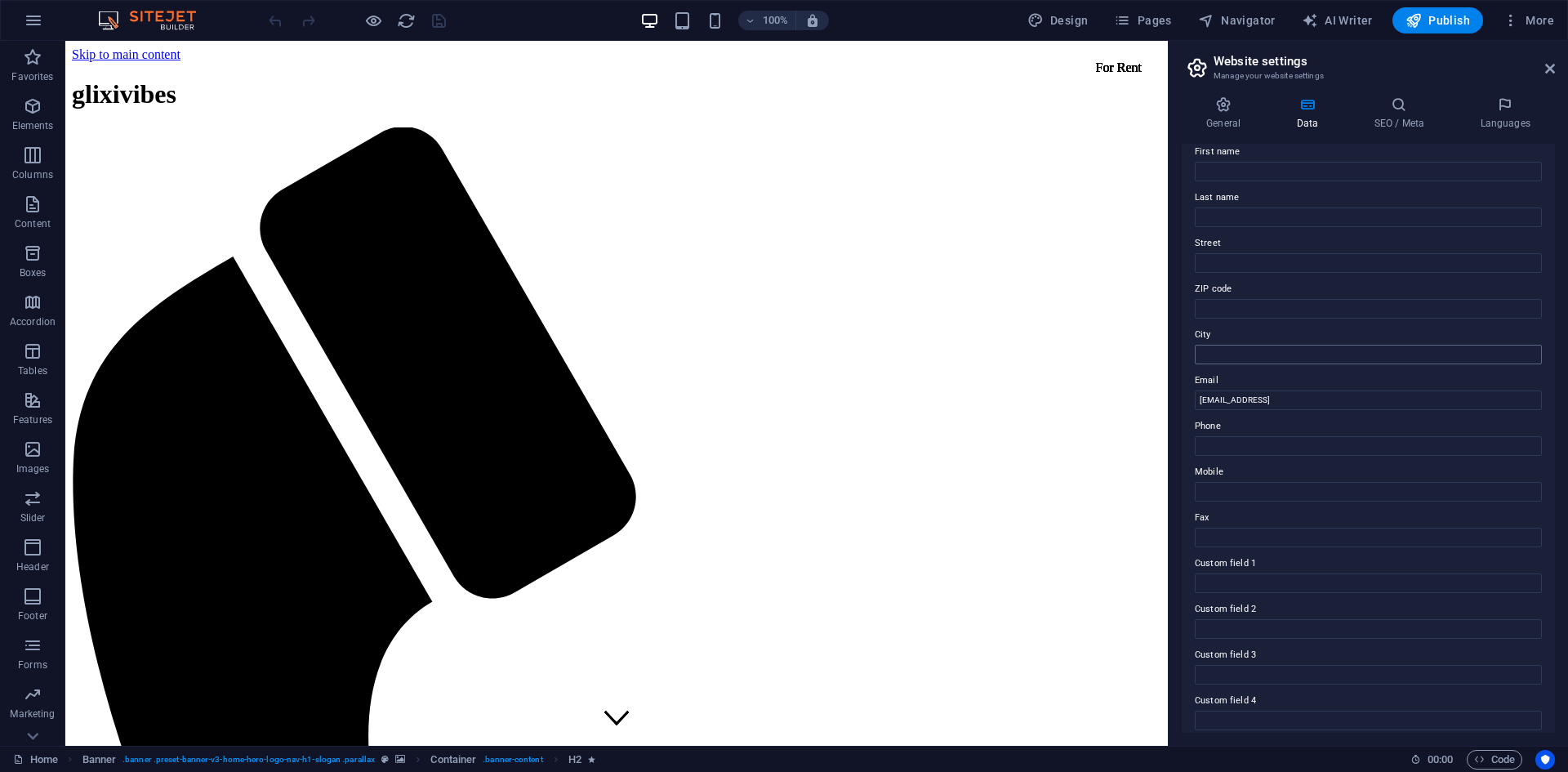
scroll to position [33, 0]
click at [39, 19] on icon "button" at bounding box center [33, 20] width 19 height 19
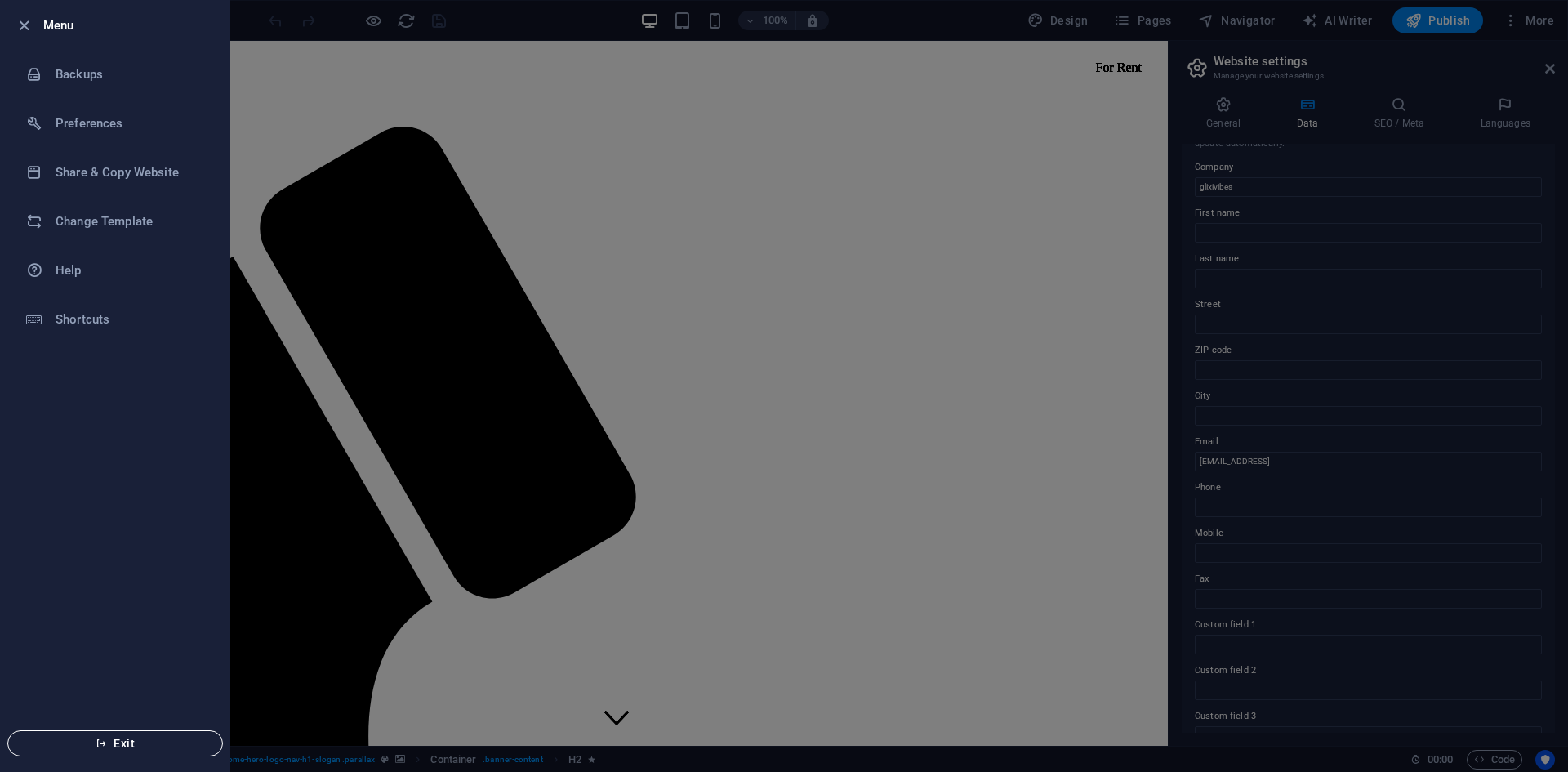
click at [123, 746] on span "Exit" at bounding box center [114, 744] width 187 height 13
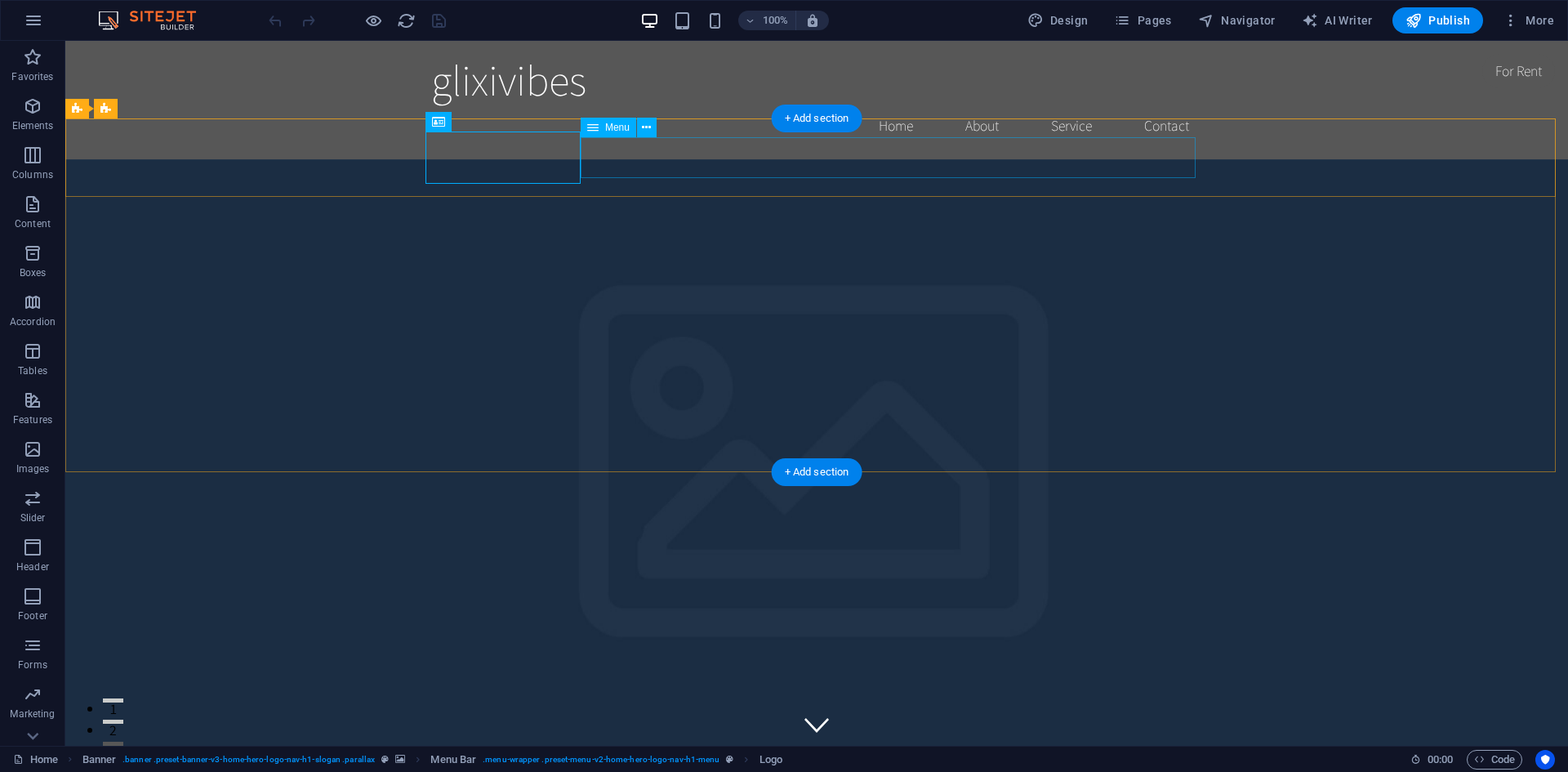
select select
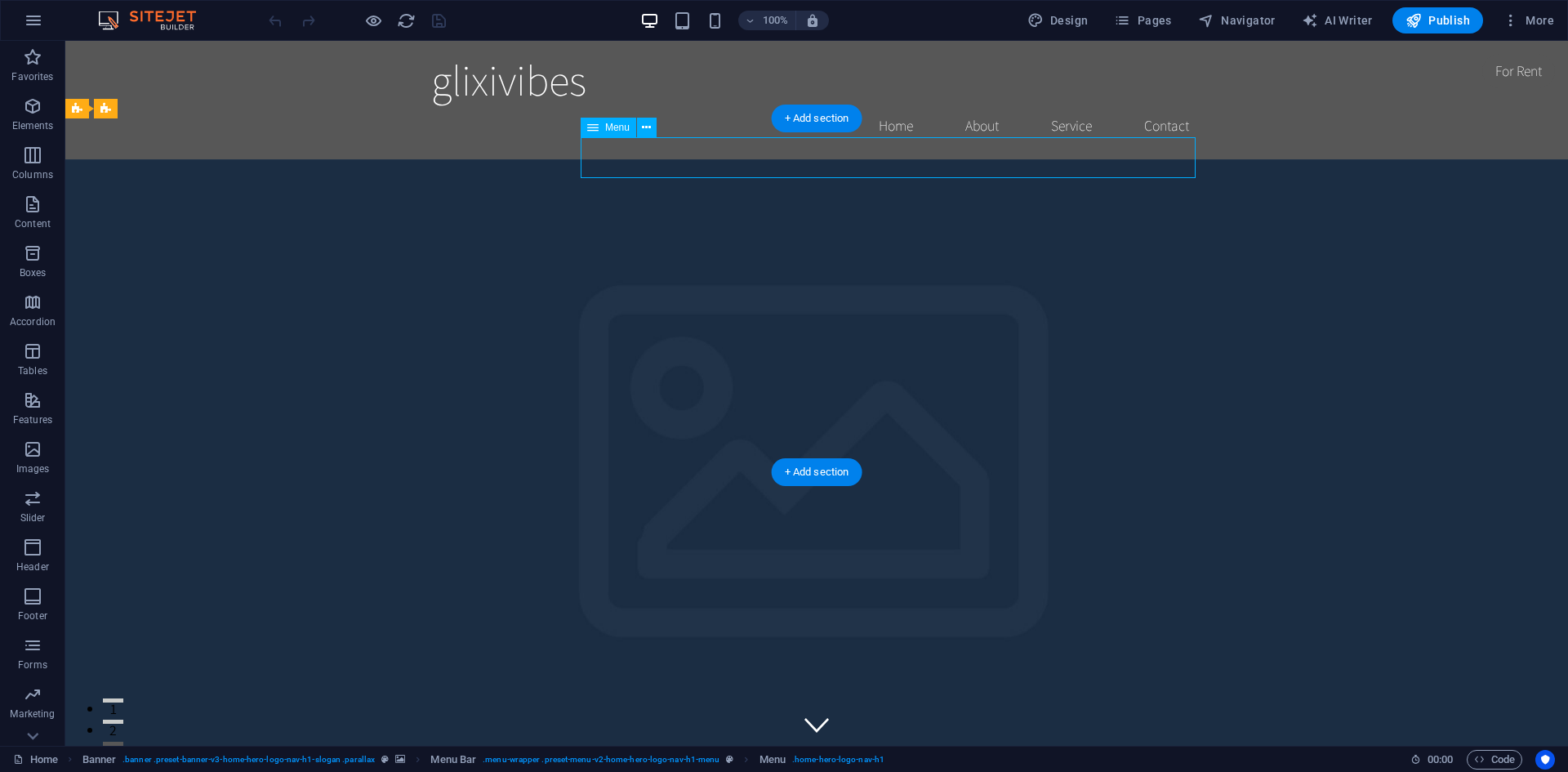
select select
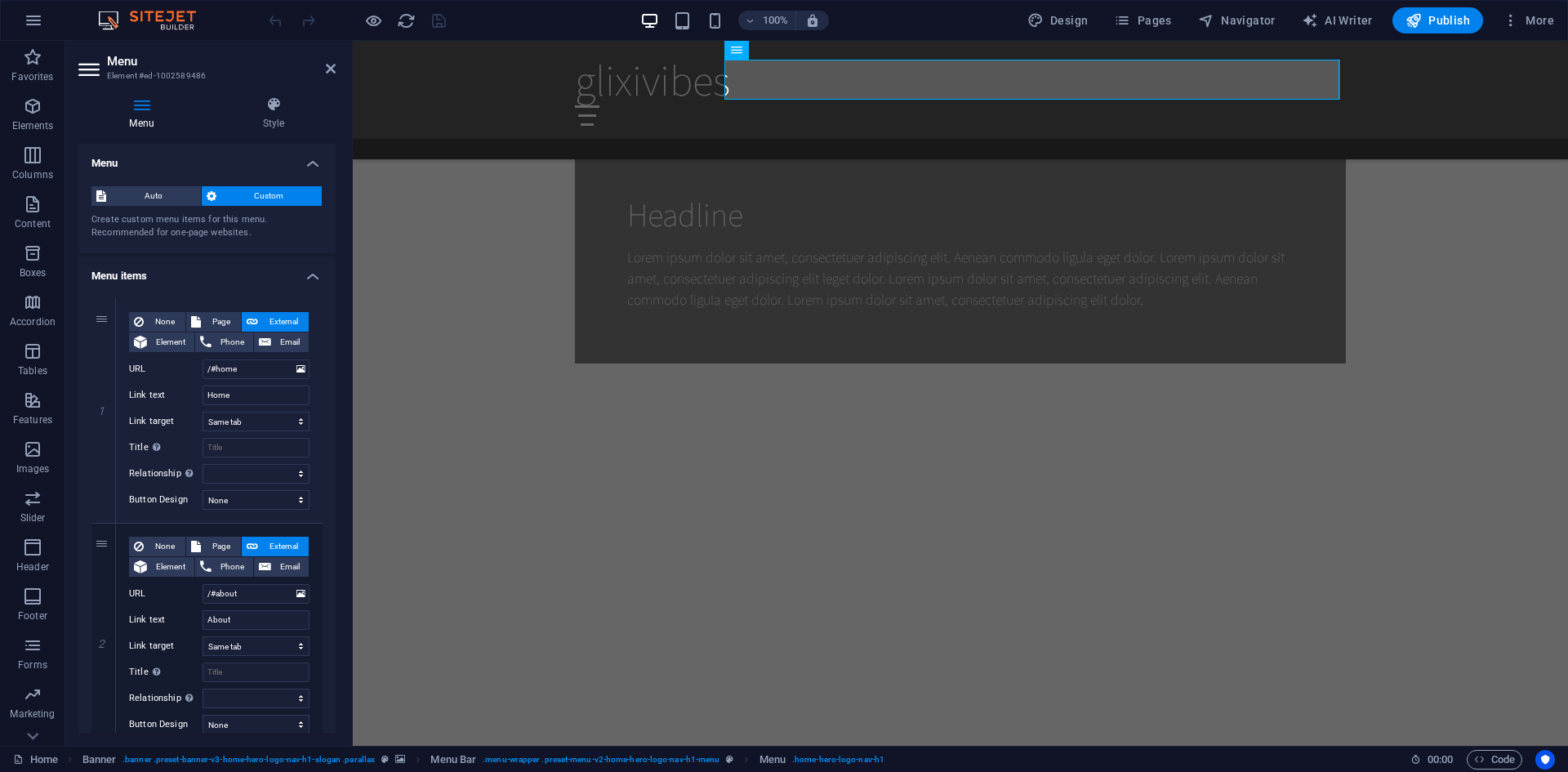
scroll to position [1471, 0]
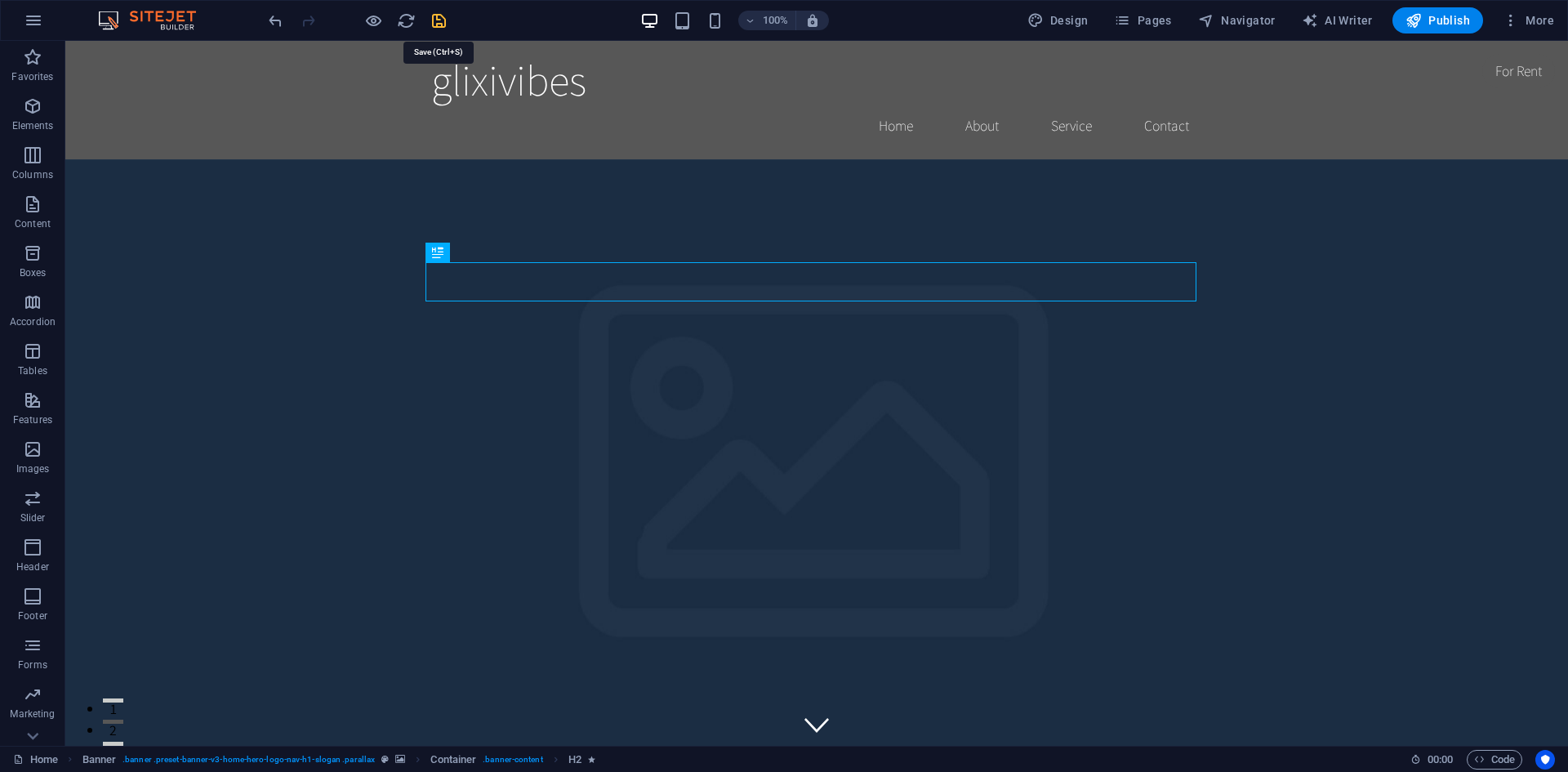
click at [445, 21] on icon "save" at bounding box center [439, 21] width 19 height 19
checkbox input "false"
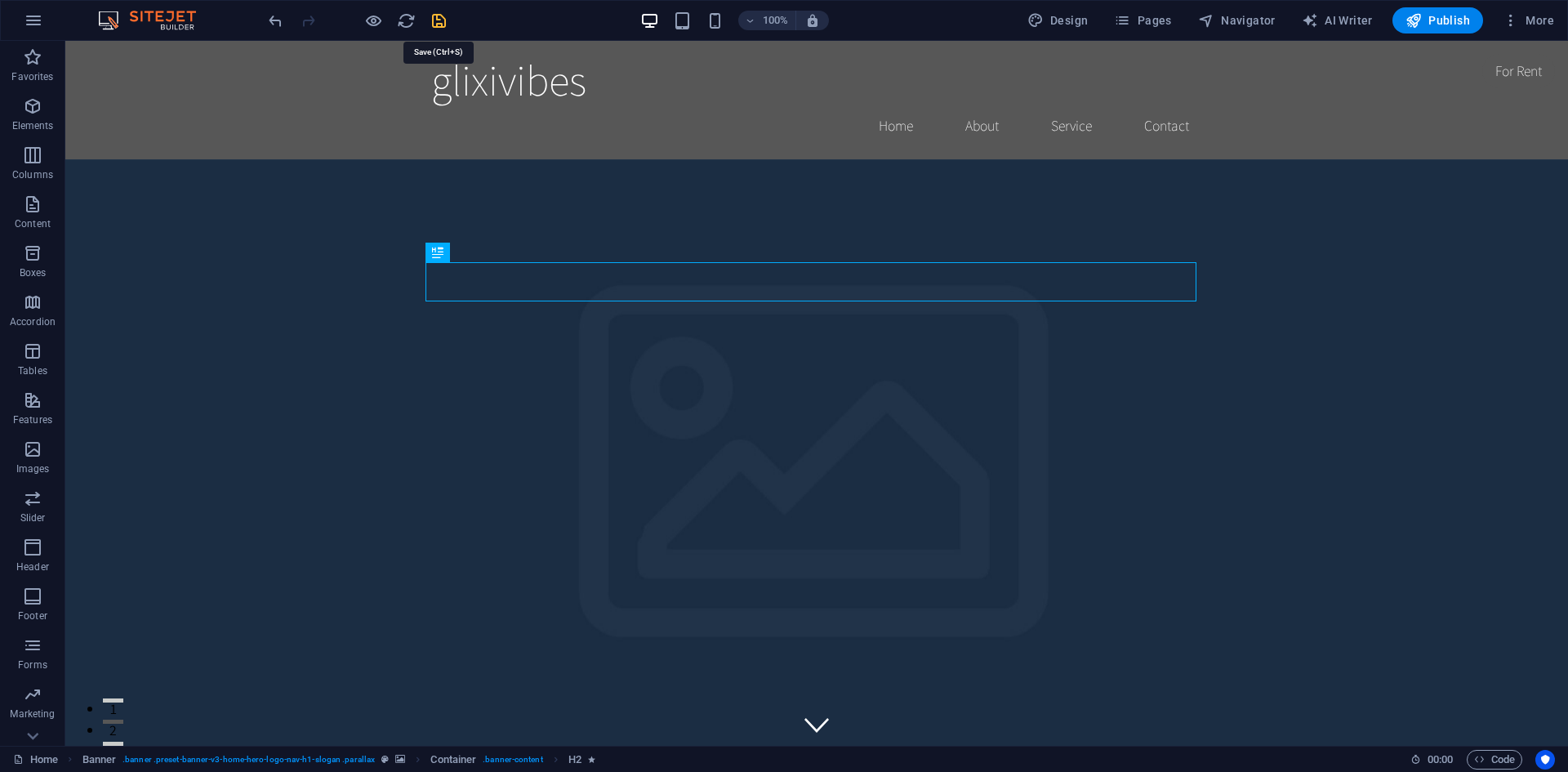
checkbox input "false"
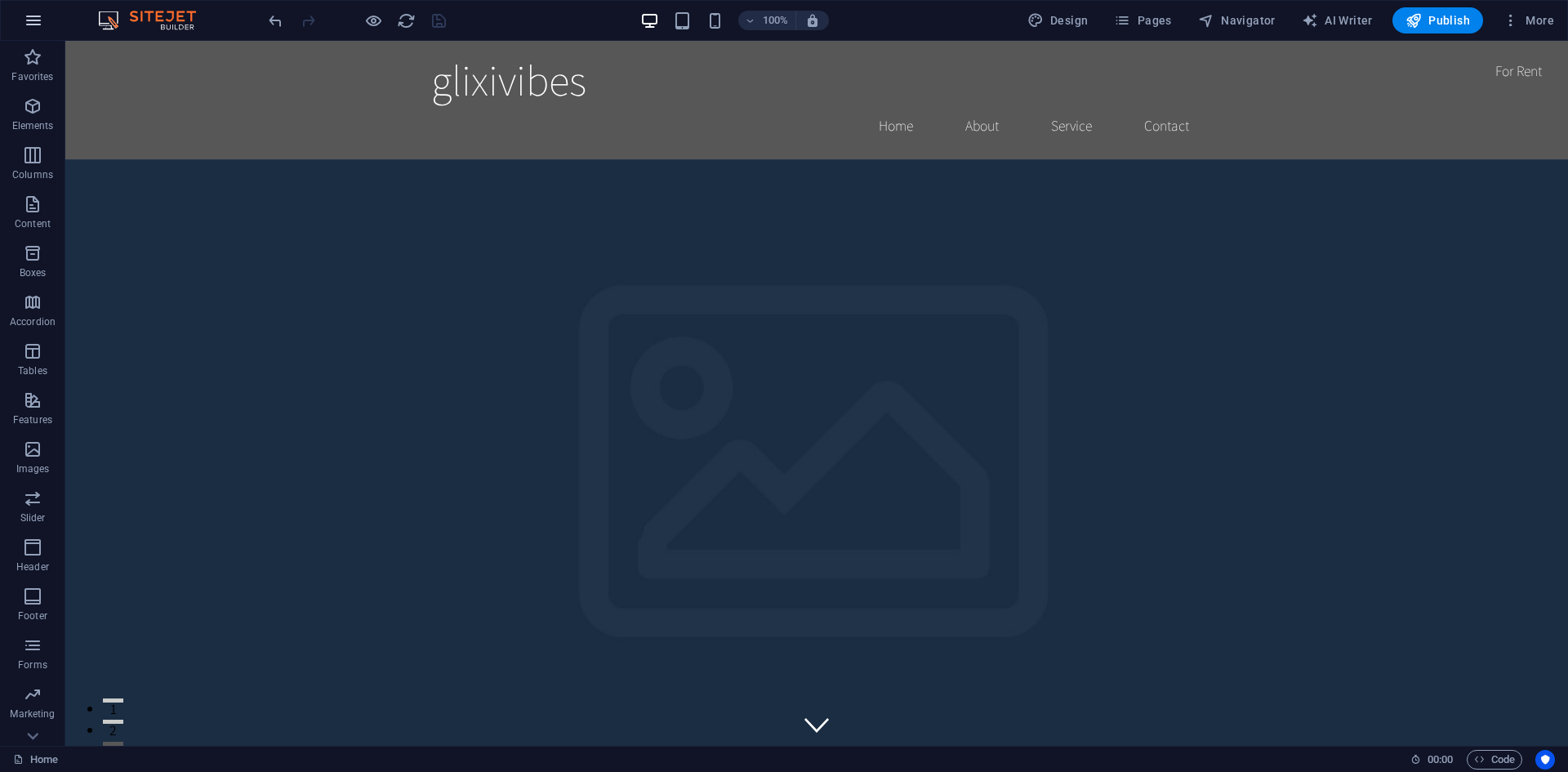
click at [35, 21] on icon "button" at bounding box center [33, 20] width 19 height 19
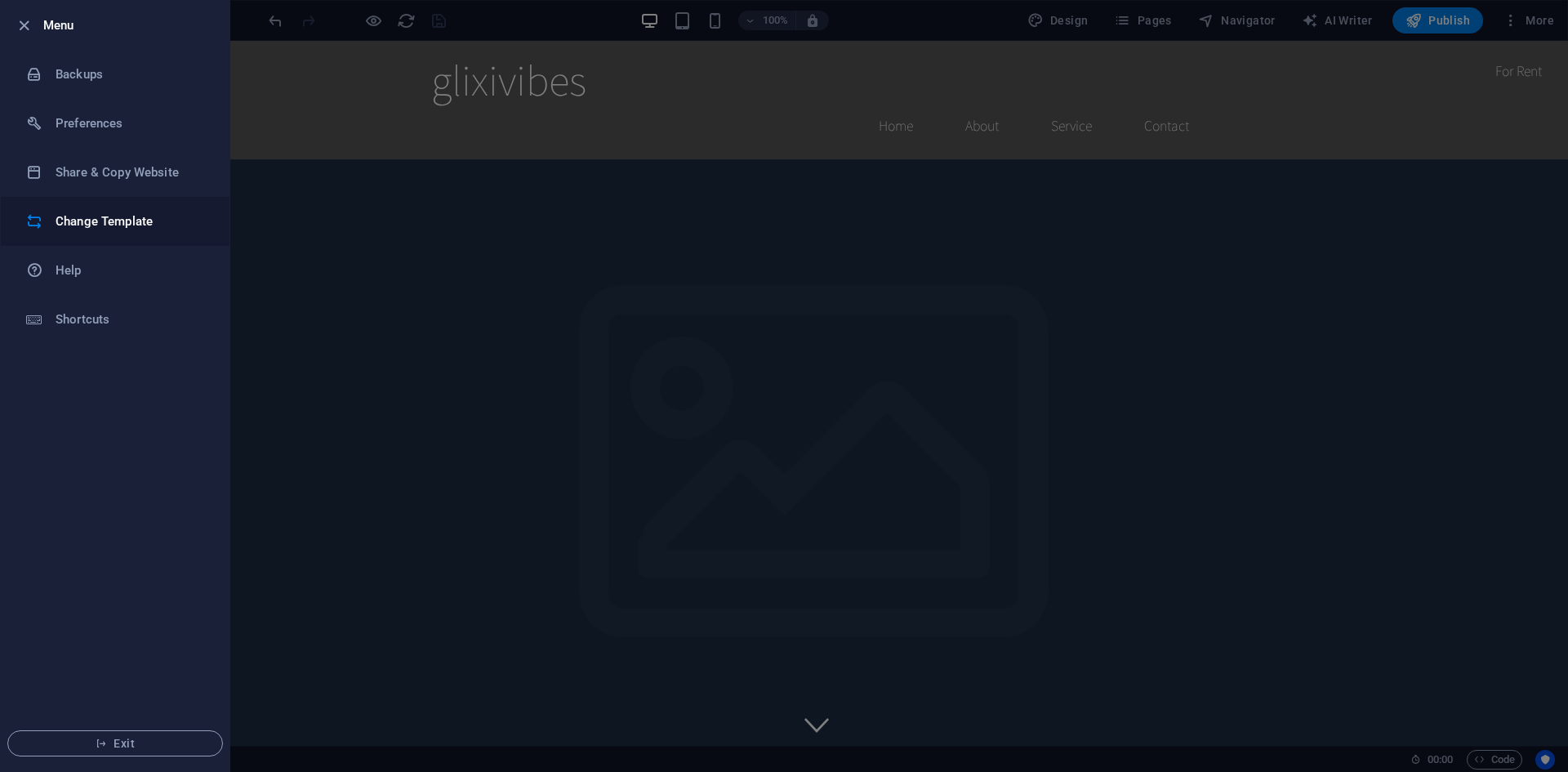
click at [114, 220] on h6 "Change Template" at bounding box center [131, 220] width 151 height 19
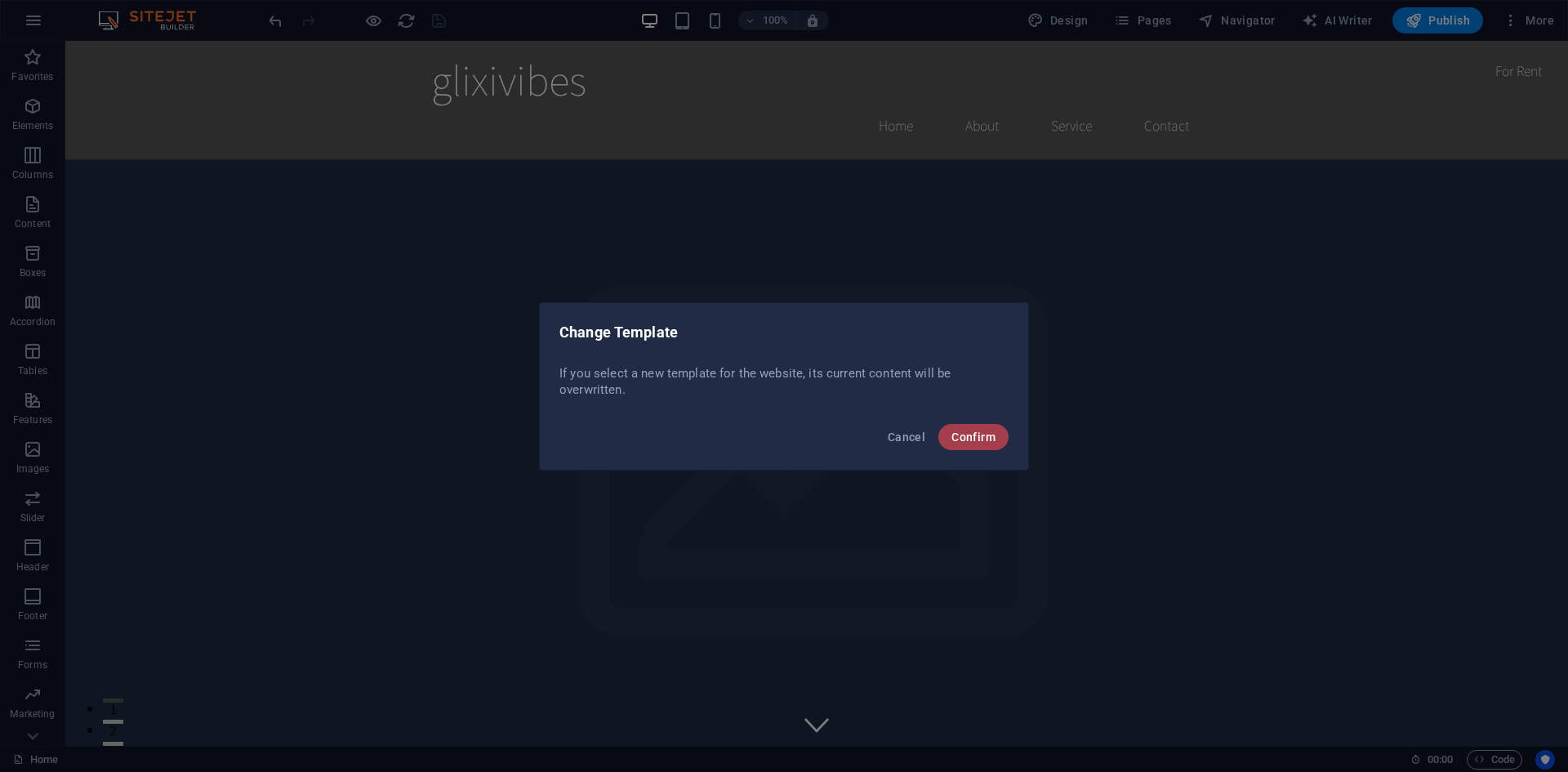
click at [960, 429] on button "Confirm" at bounding box center [974, 437] width 70 height 27
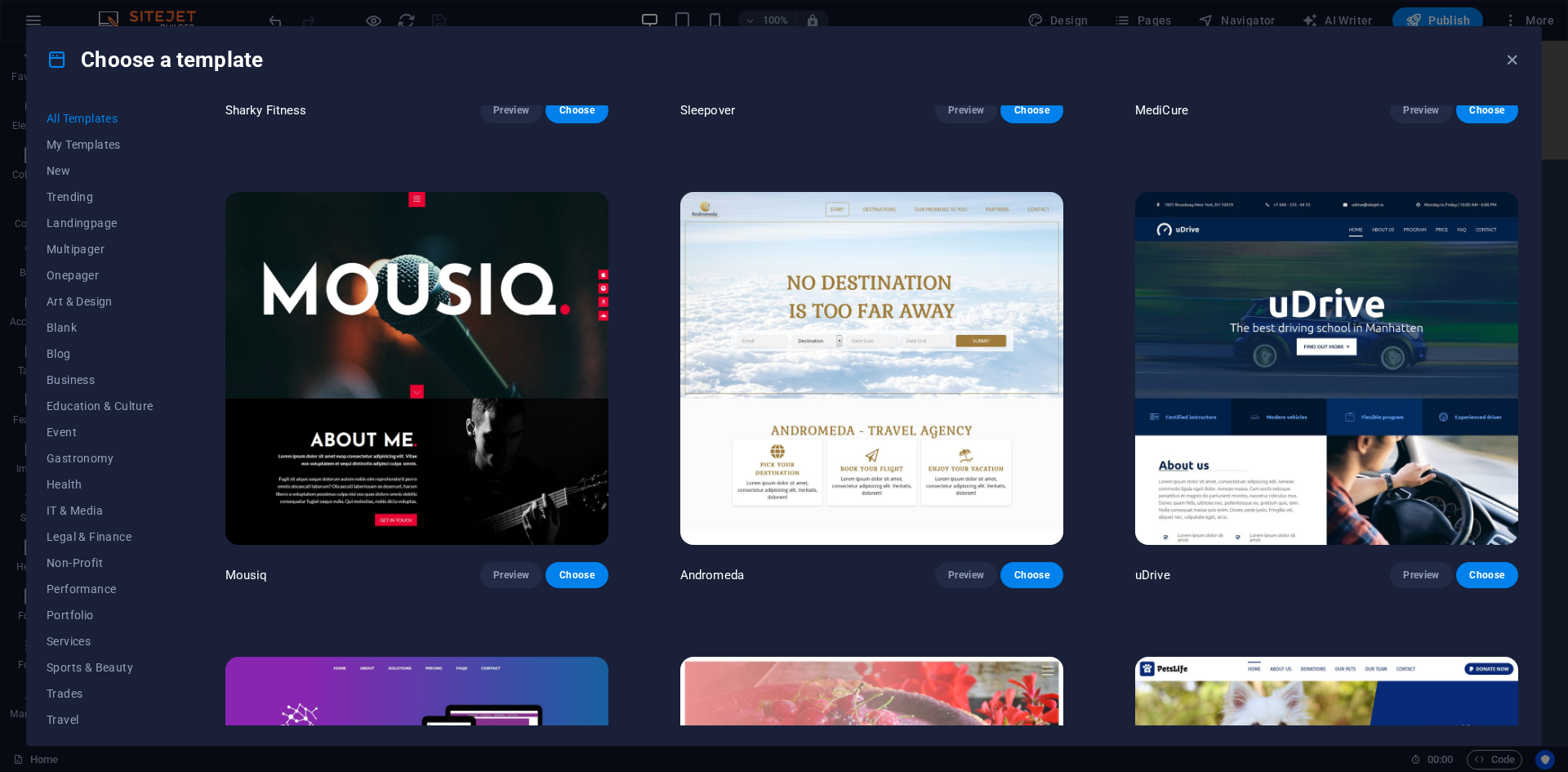
scroll to position [15283, 0]
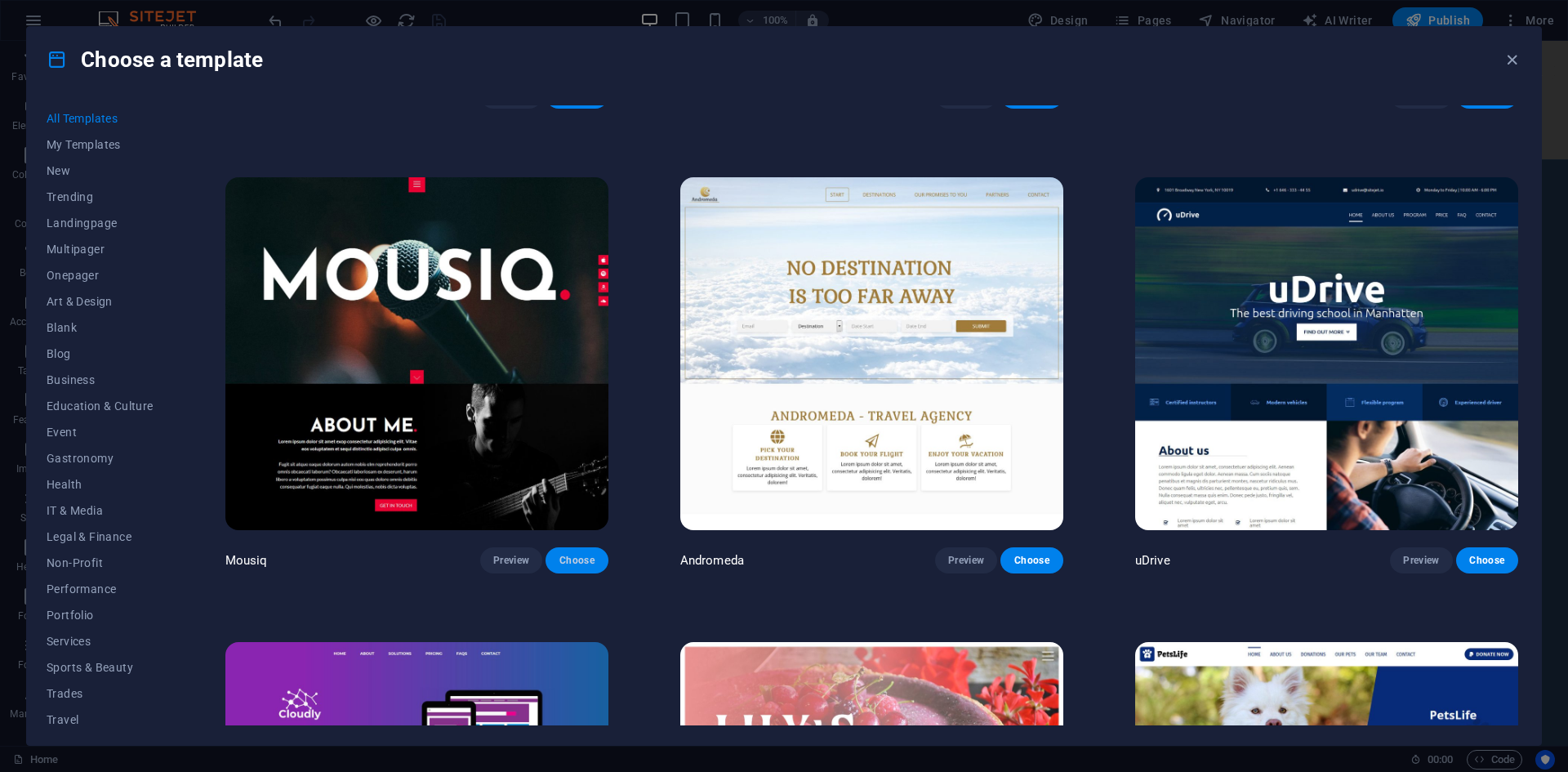
click at [579, 554] on span "Choose" at bounding box center [576, 561] width 36 height 13
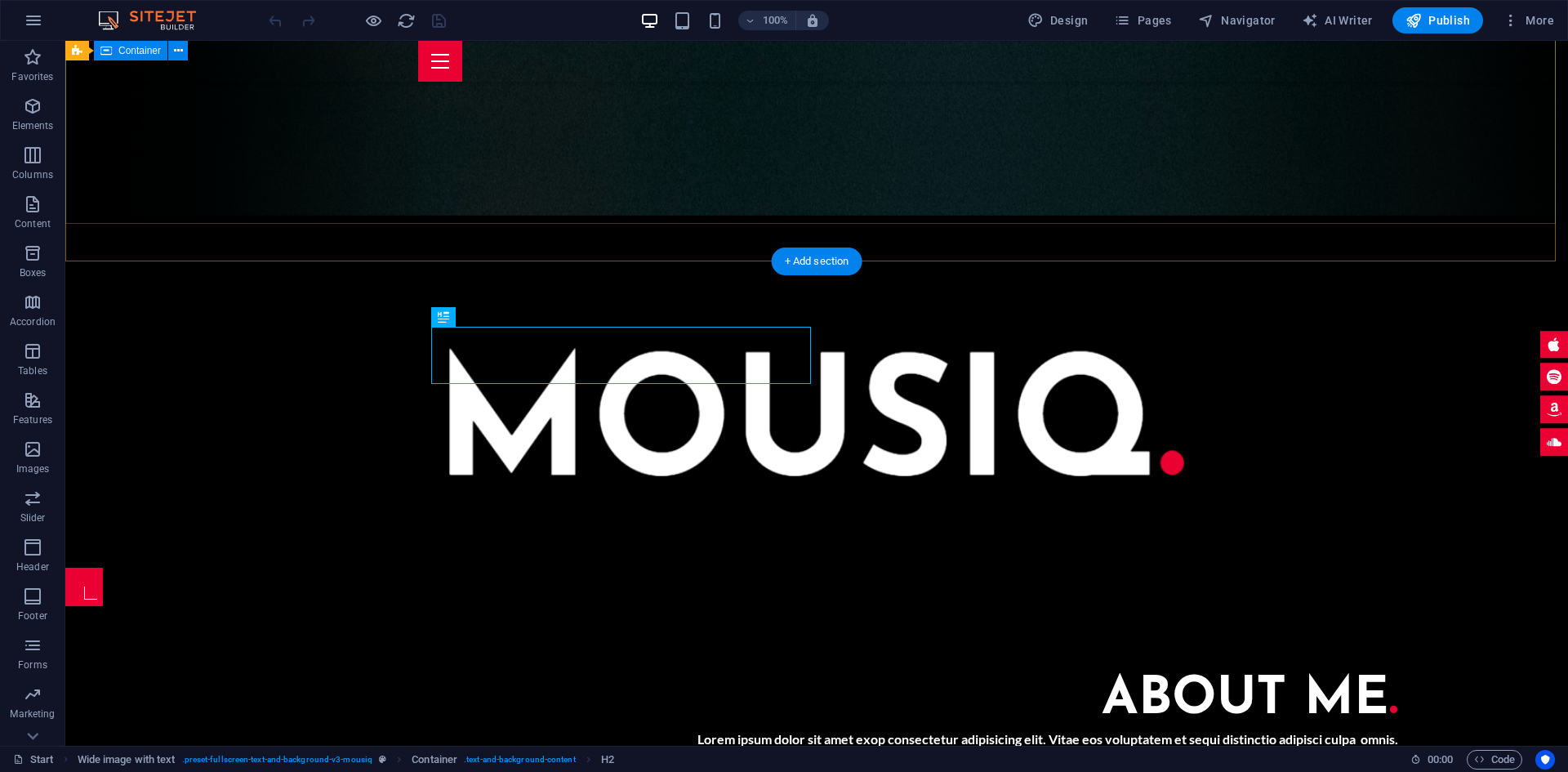
scroll to position [855, 0]
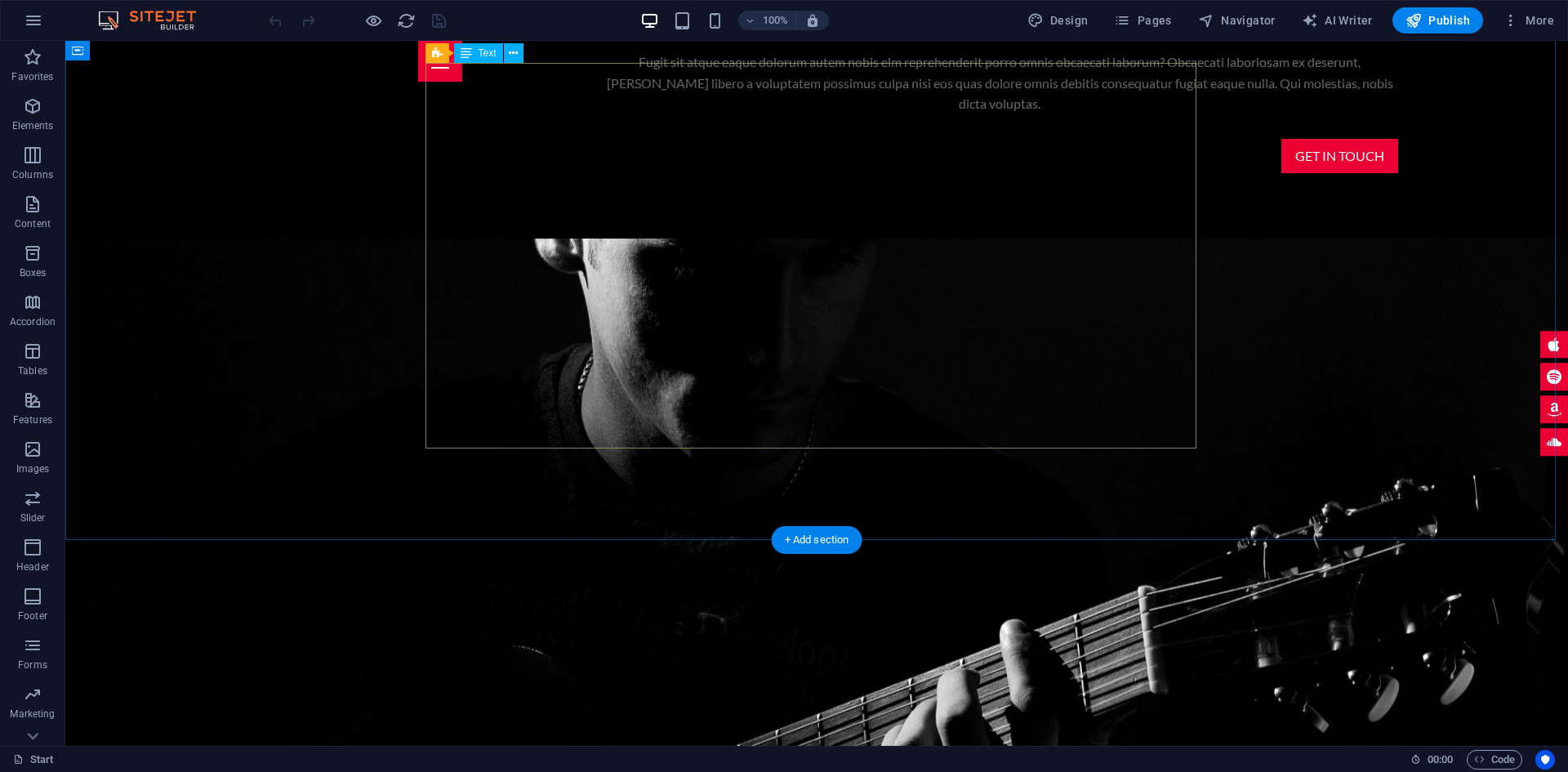
scroll to position [1183, 0]
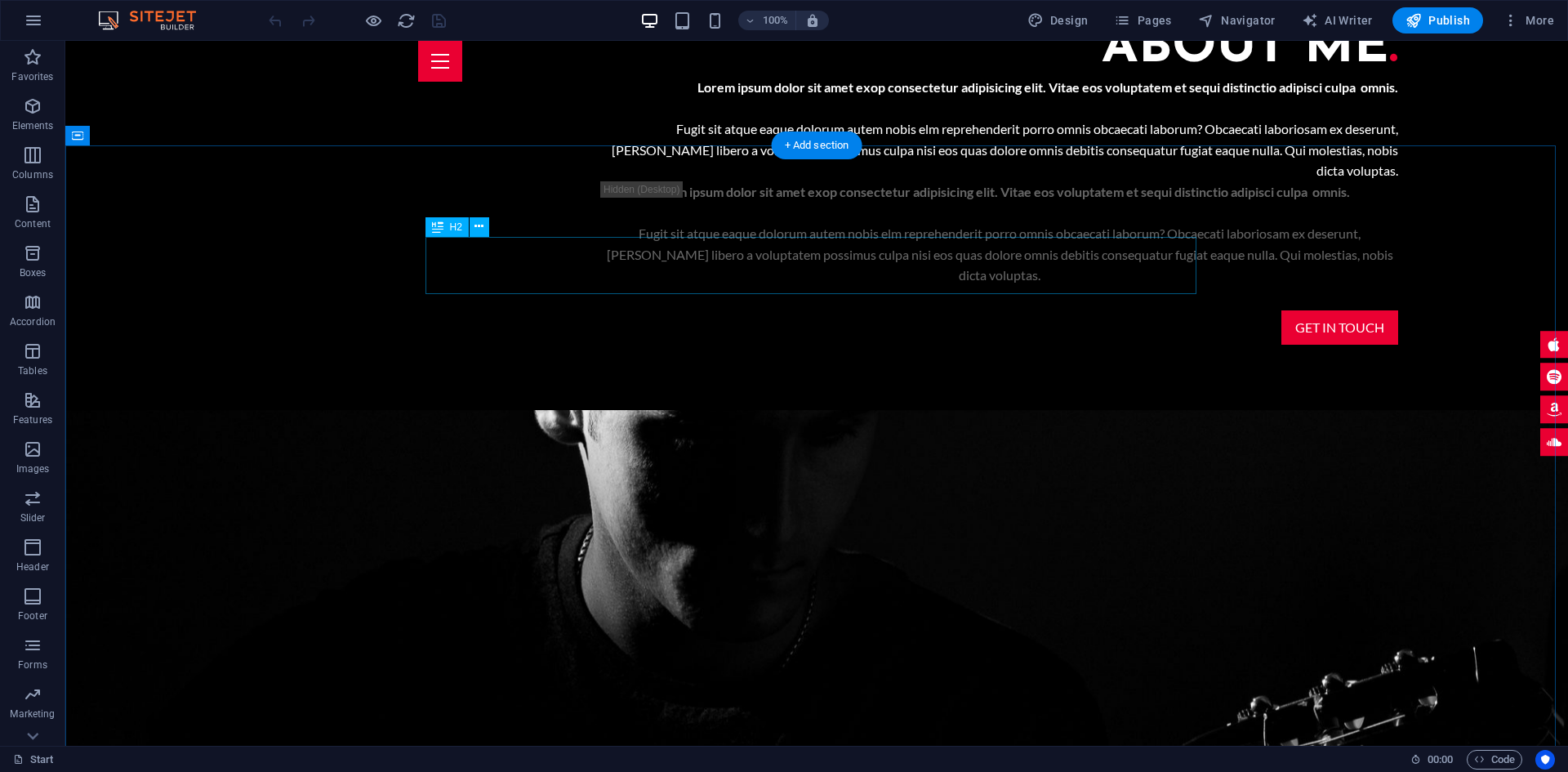
click at [47, 264] on span "Boxes" at bounding box center [32, 263] width 65 height 39
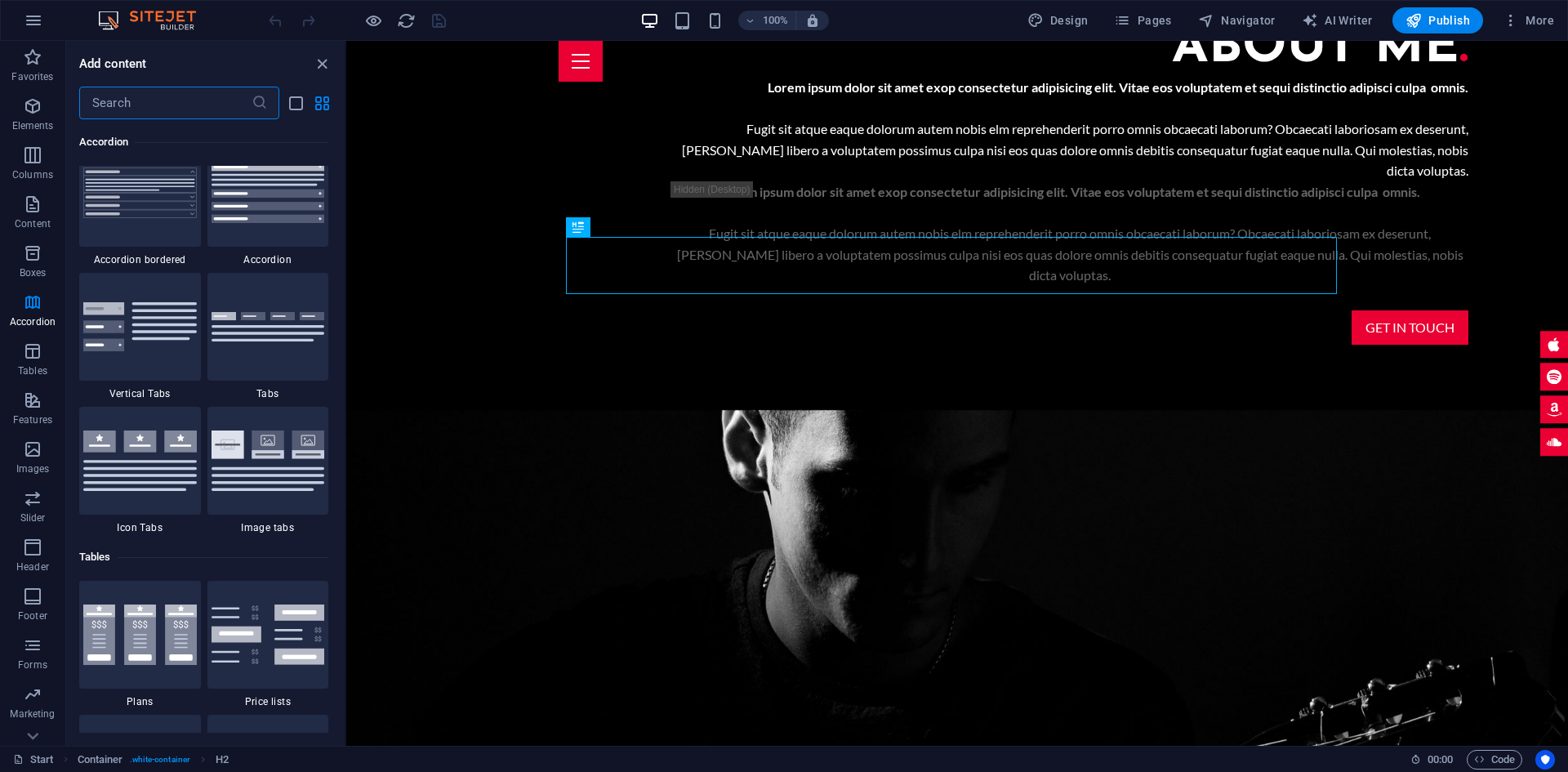
scroll to position [5243, 0]
click at [177, 458] on img at bounding box center [140, 463] width 113 height 60
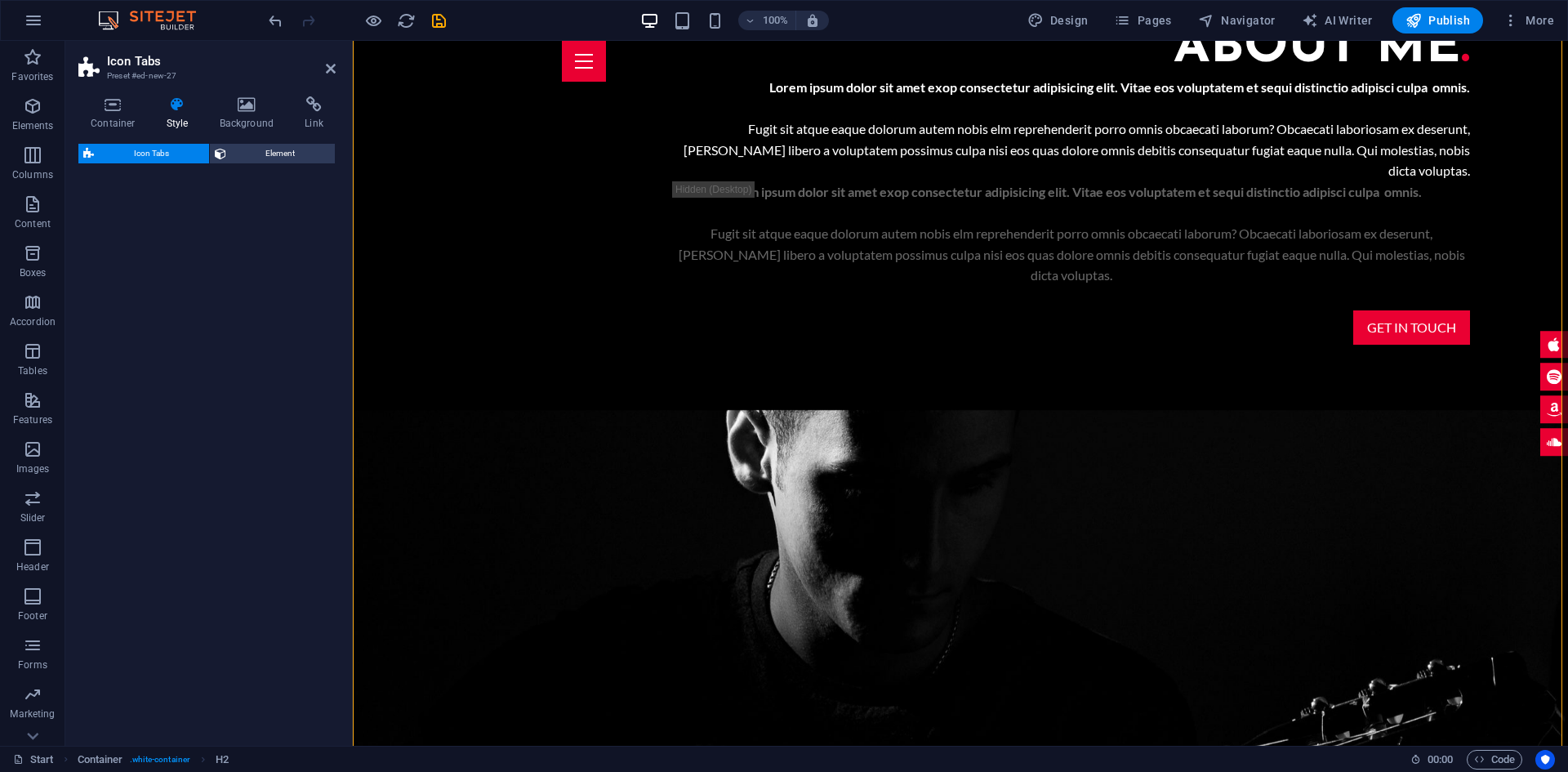
select select "rem"
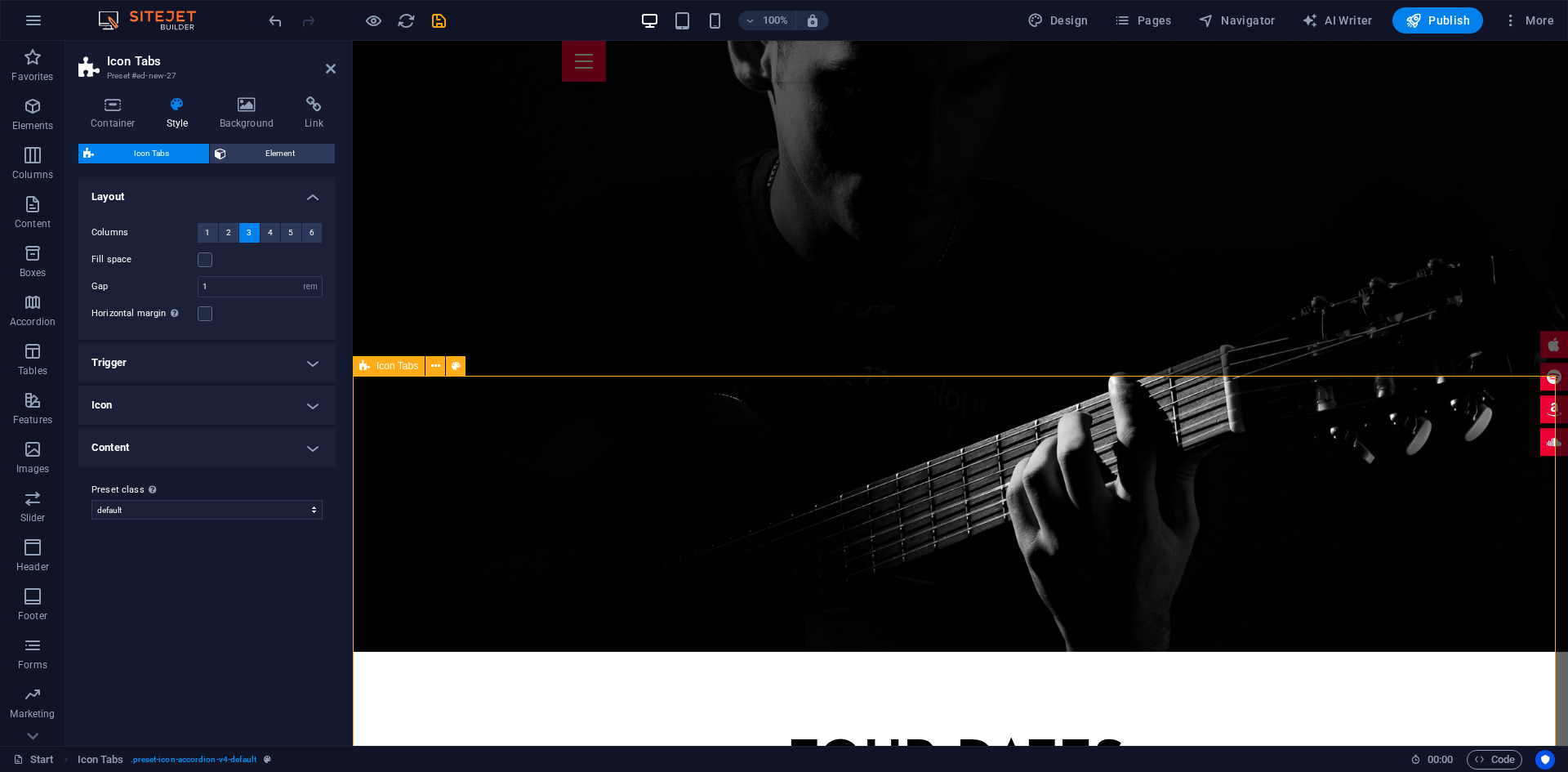
scroll to position [1675, 0]
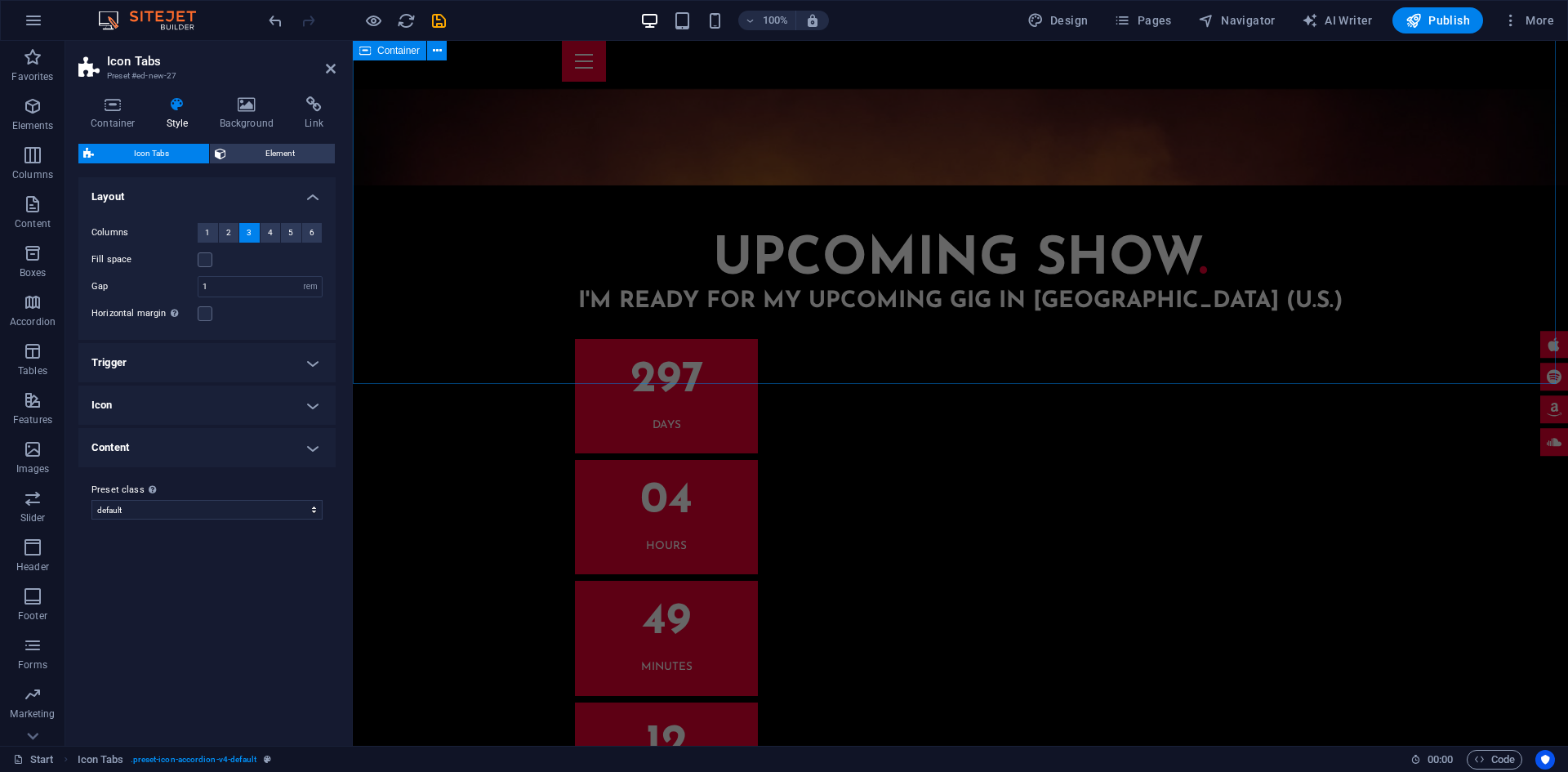
scroll to position [4040, 0]
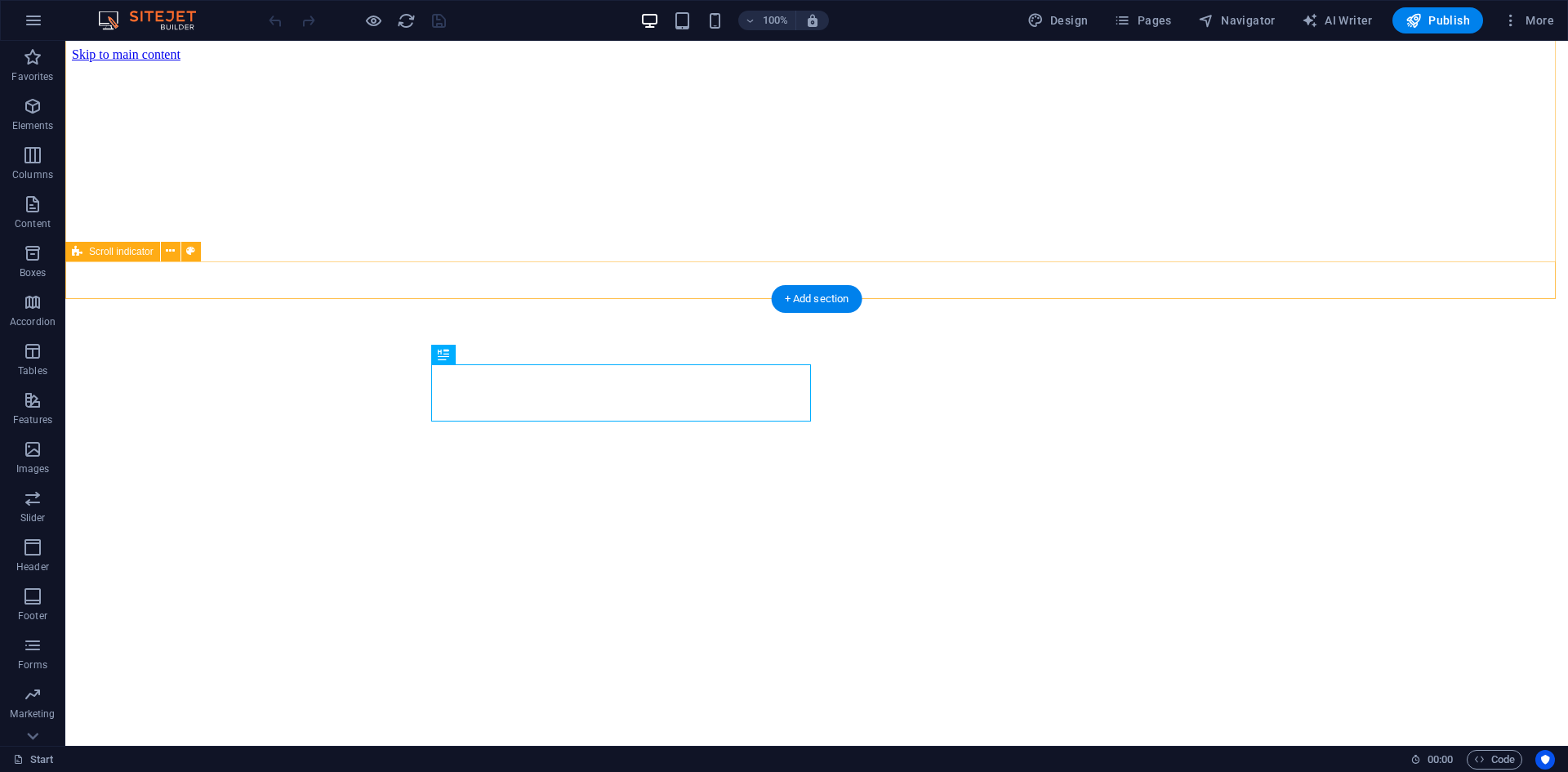
scroll to position [447, 0]
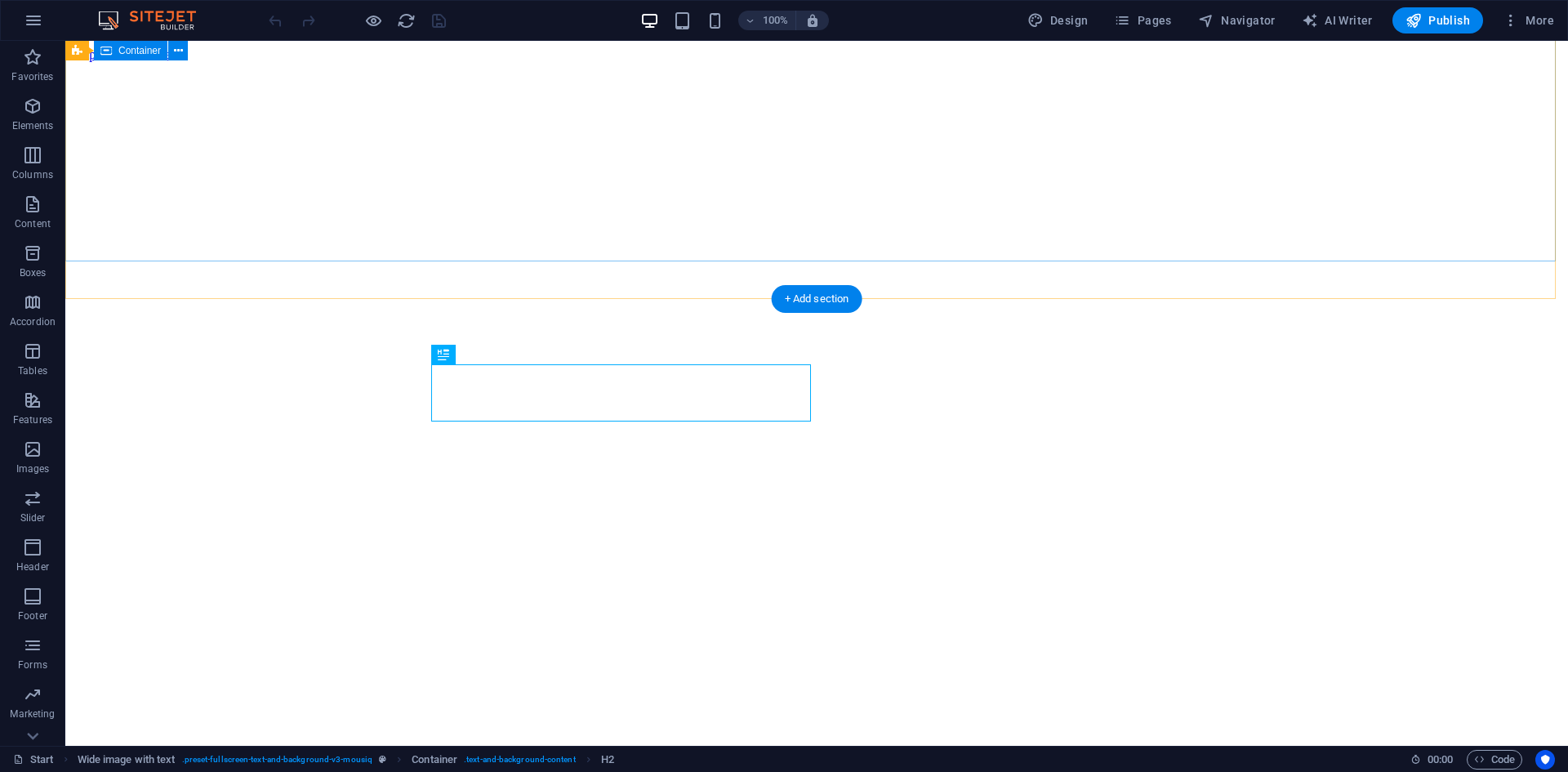
scroll to position [447, 0]
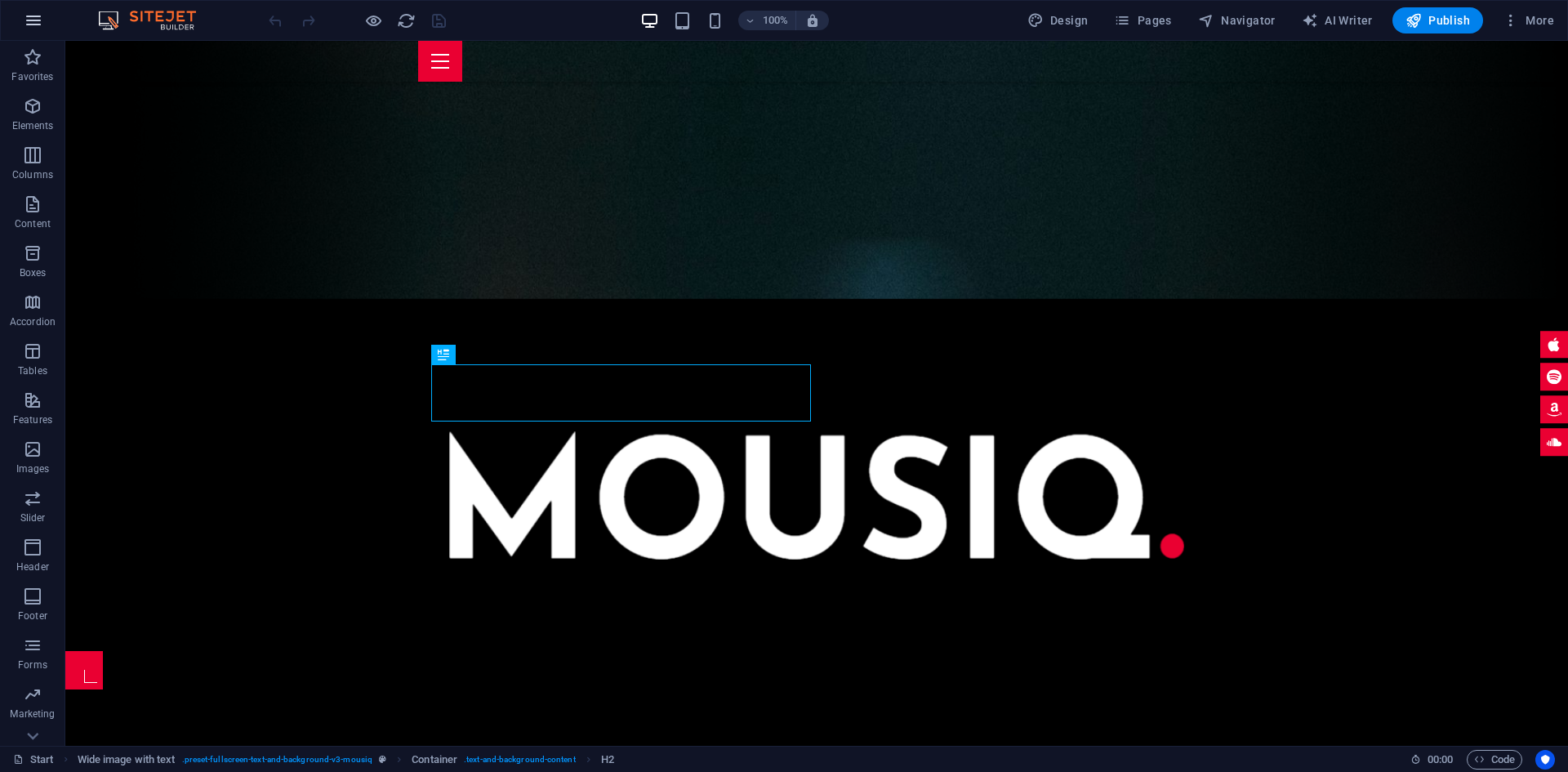
drag, startPoint x: 25, startPoint y: 4, endPoint x: 24, endPoint y: 13, distance: 9.1
click at [24, 13] on button "button" at bounding box center [33, 20] width 39 height 39
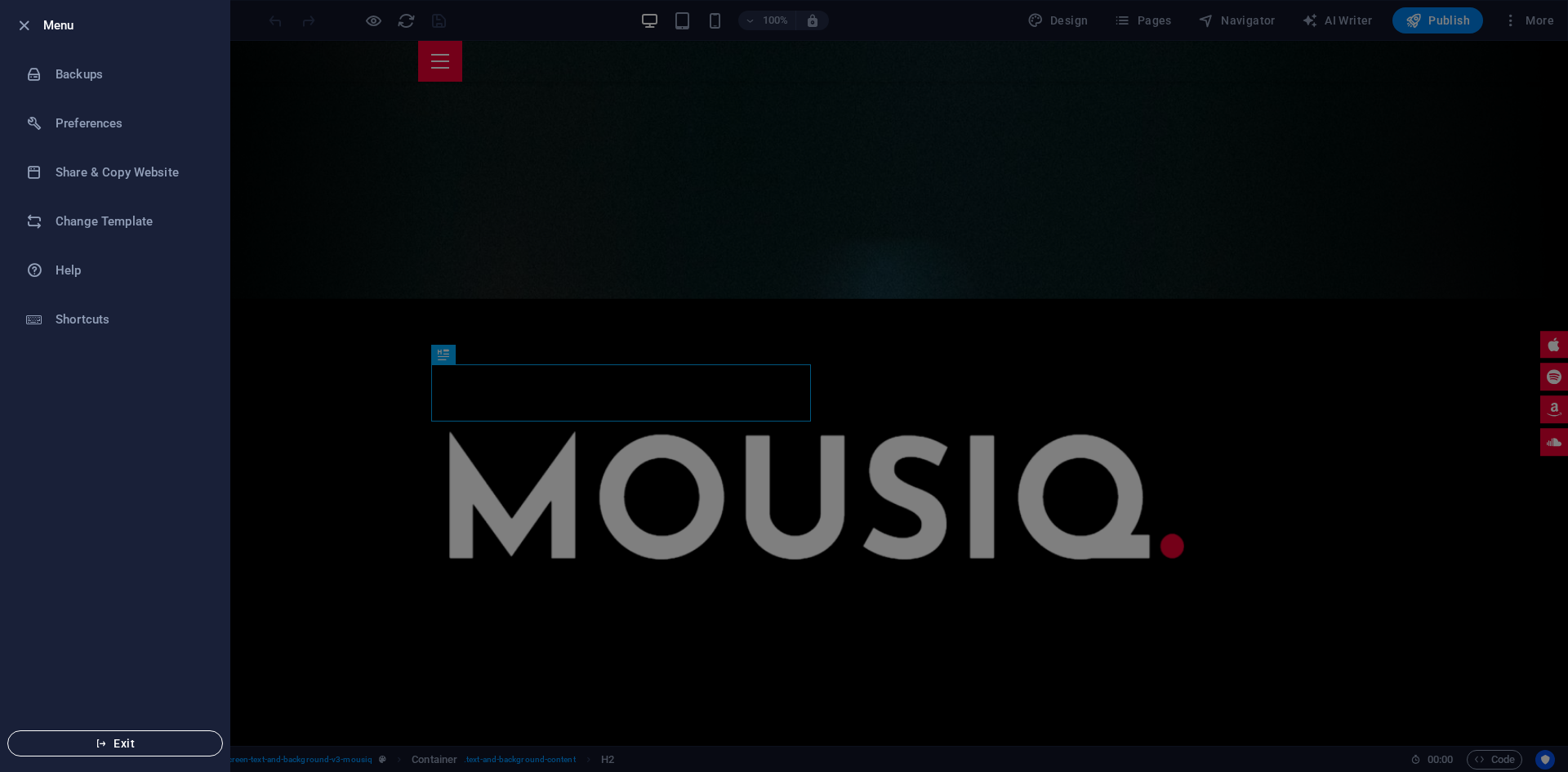
click at [152, 740] on span "Exit" at bounding box center [114, 744] width 187 height 13
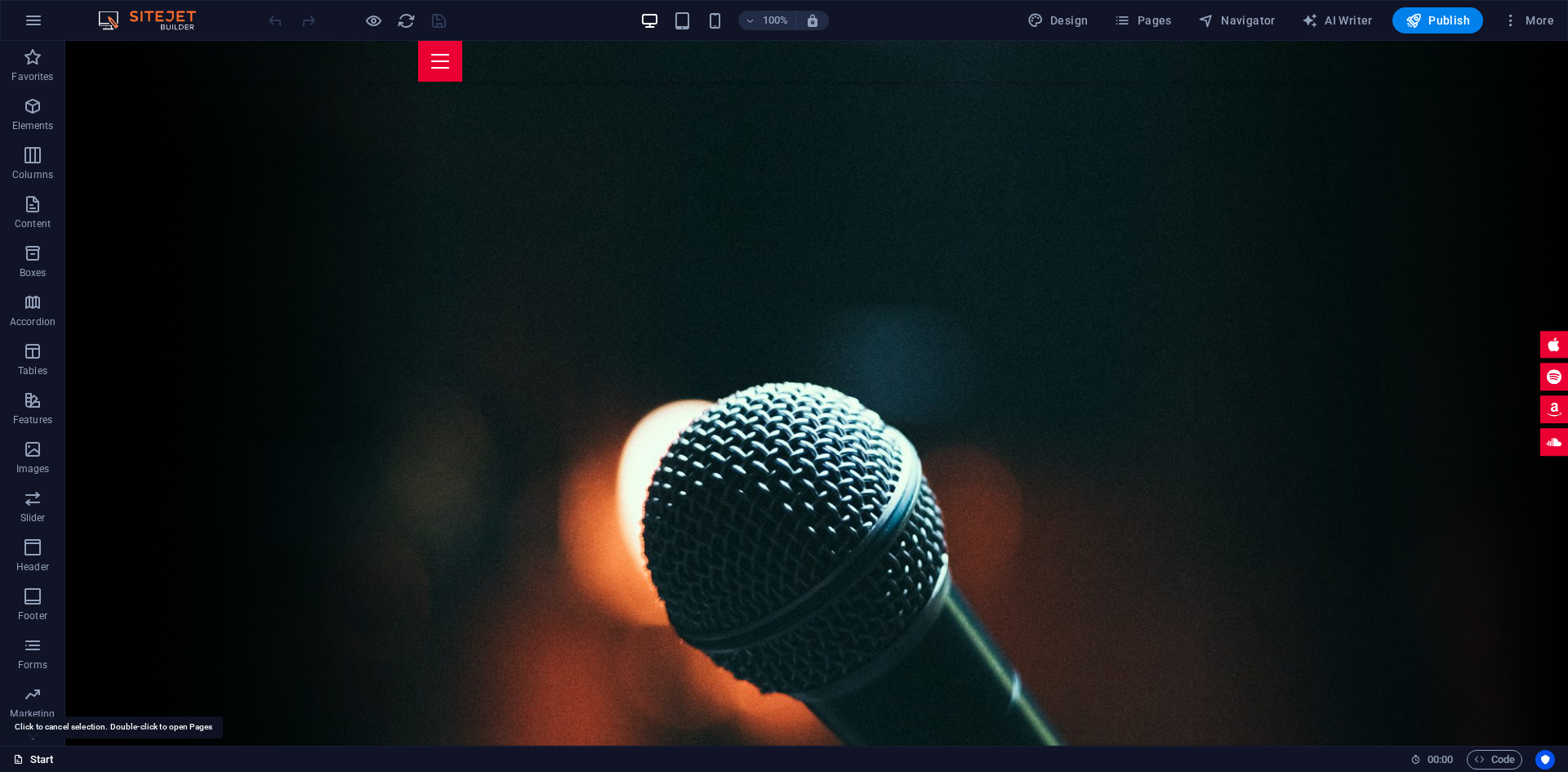
click at [33, 754] on link "Start" at bounding box center [33, 759] width 41 height 19
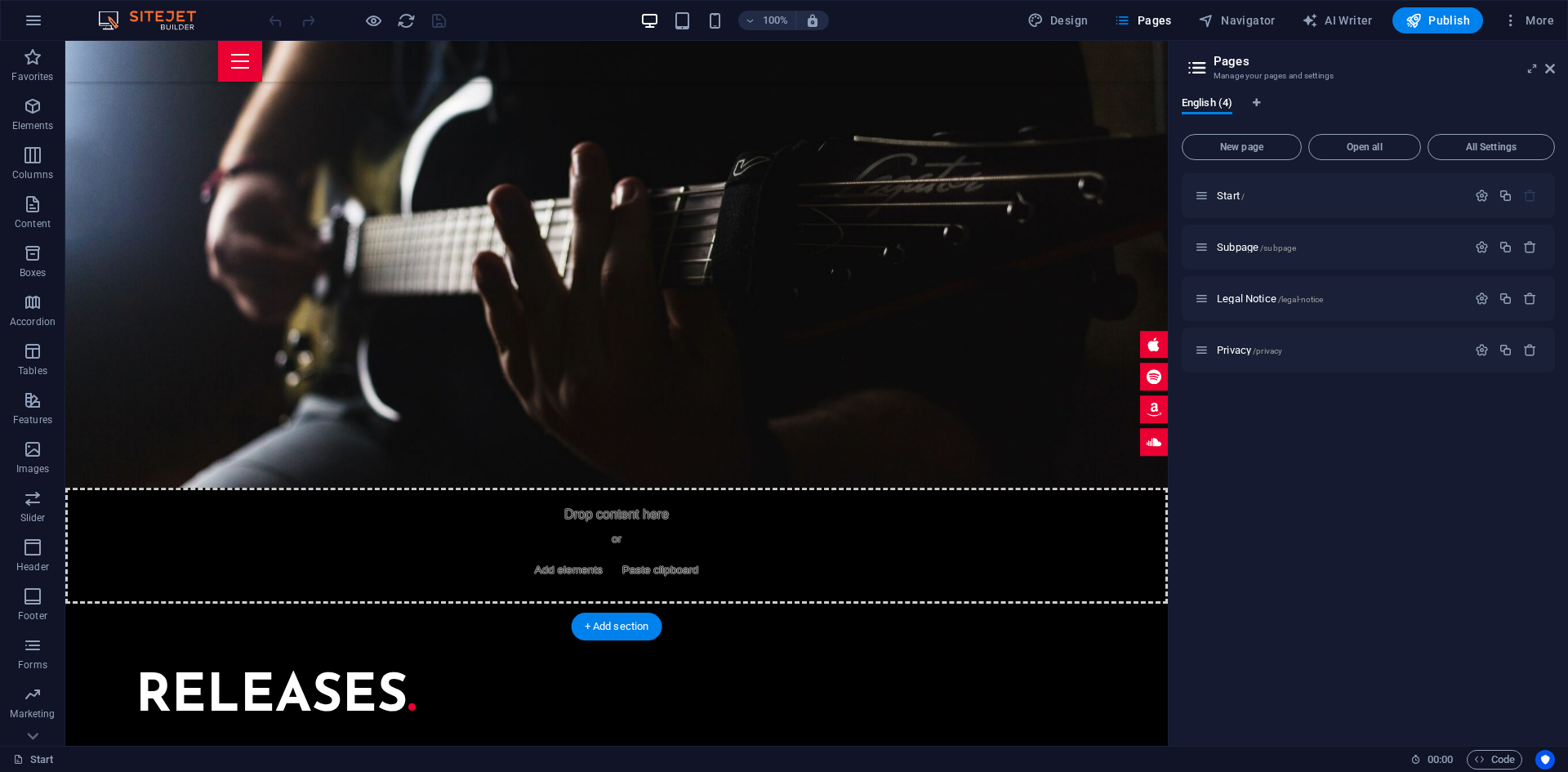
scroll to position [4466, 0]
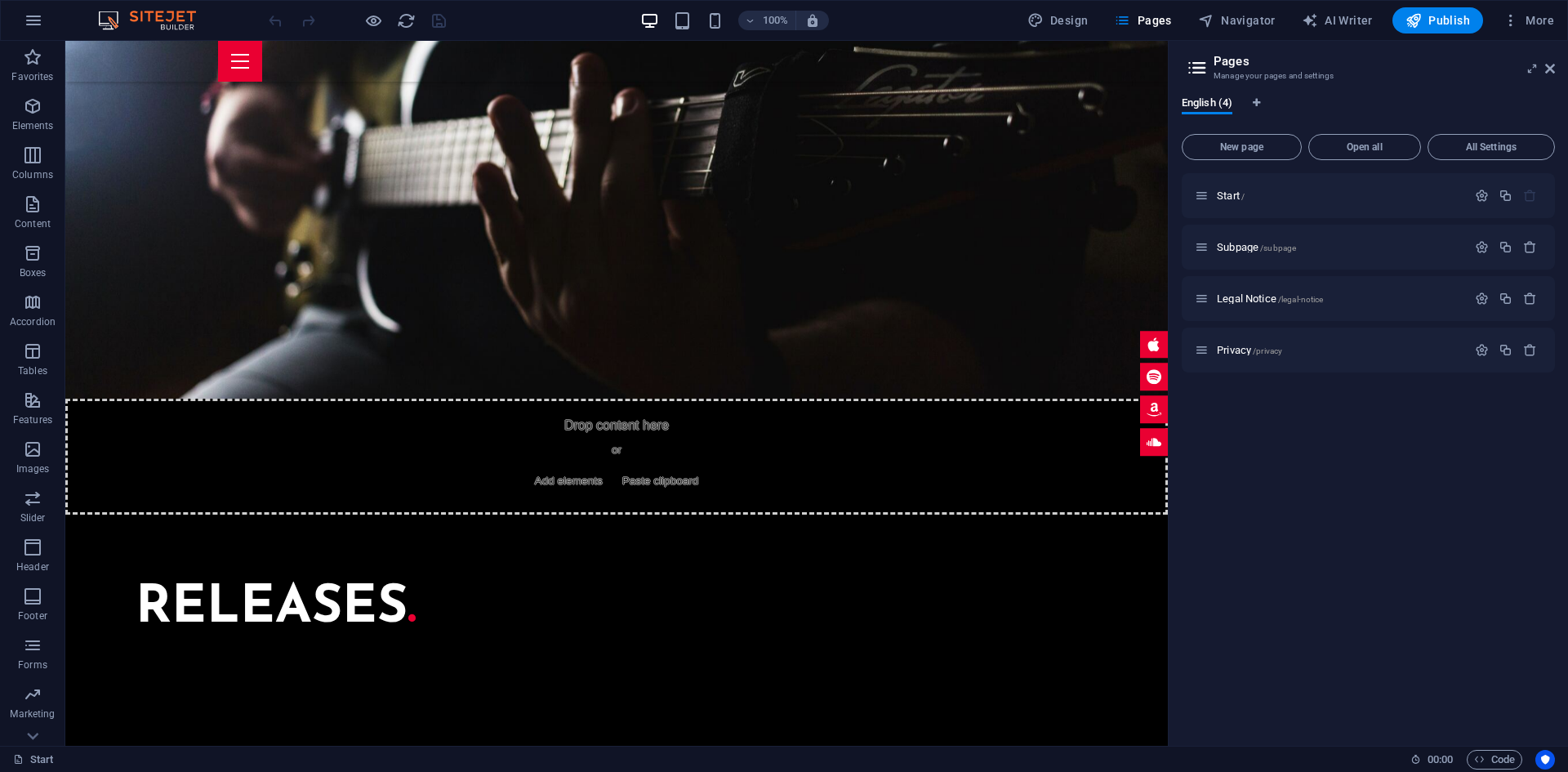
click at [677, 4] on div "100% Design Pages Navigator AI Writer Publish More" at bounding box center [784, 20] width 1567 height 39
click at [678, 7] on div "100%" at bounding box center [734, 20] width 188 height 27
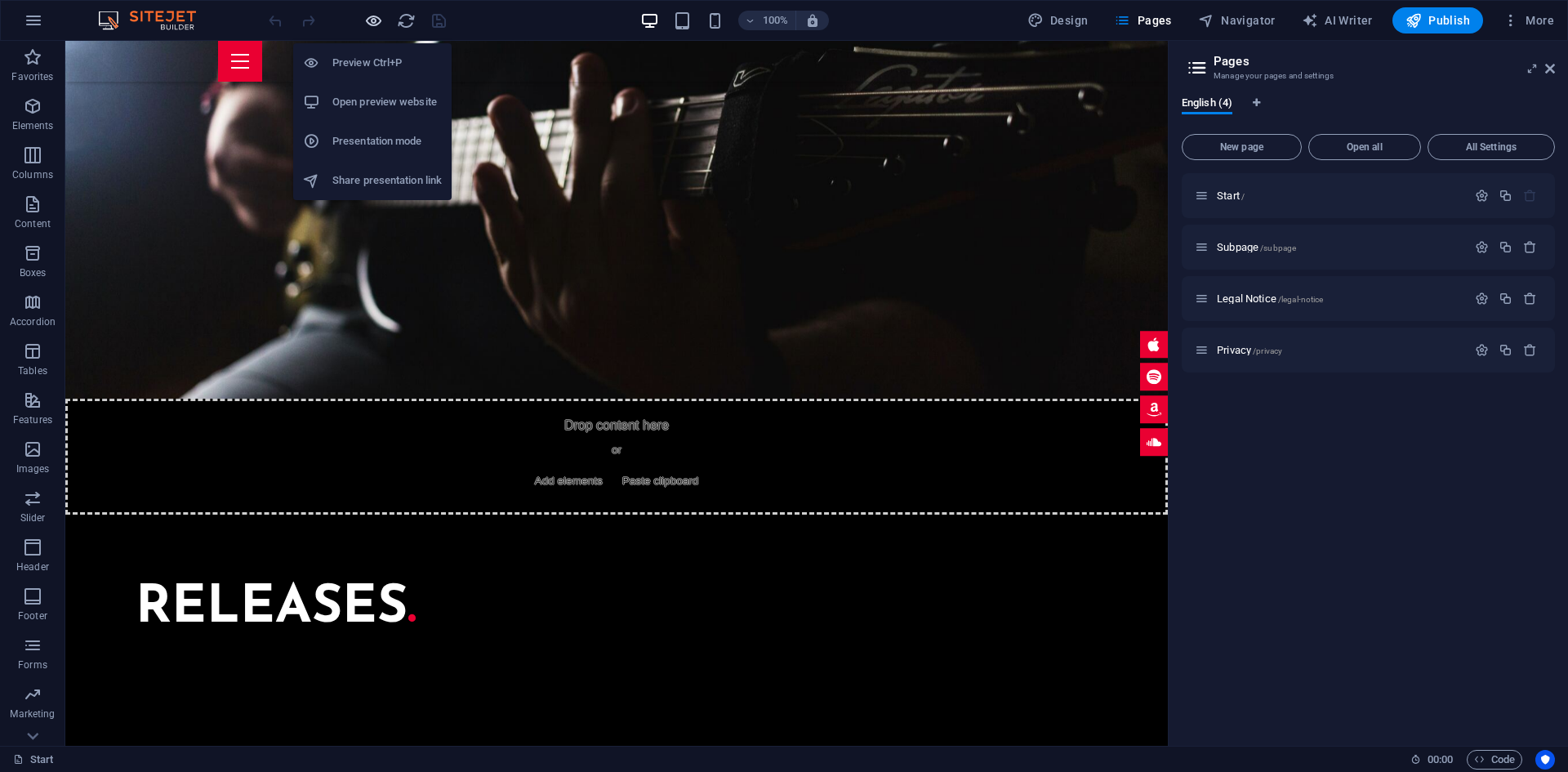
click at [377, 19] on icon "button" at bounding box center [373, 21] width 19 height 19
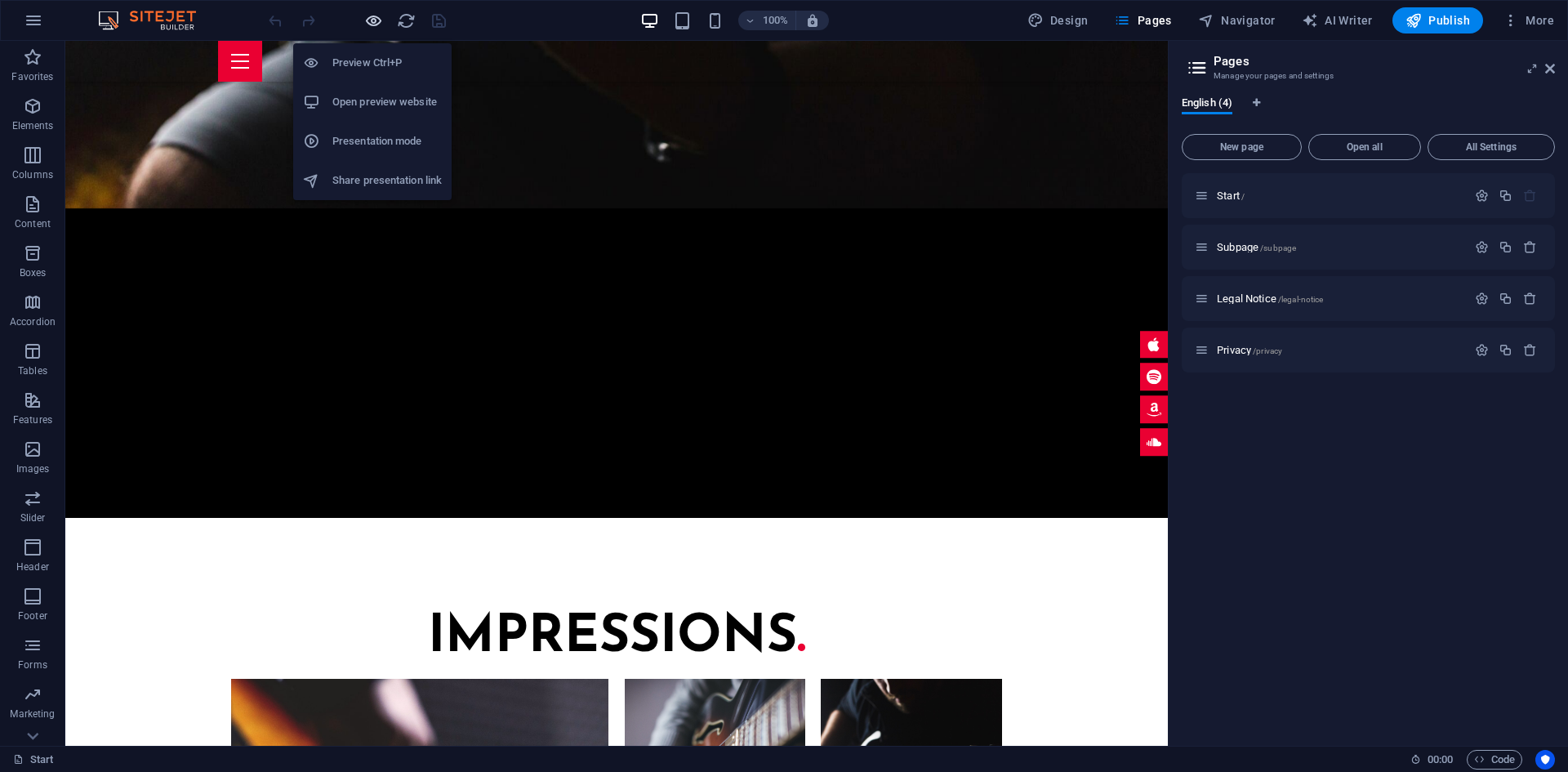
scroll to position [4294, 0]
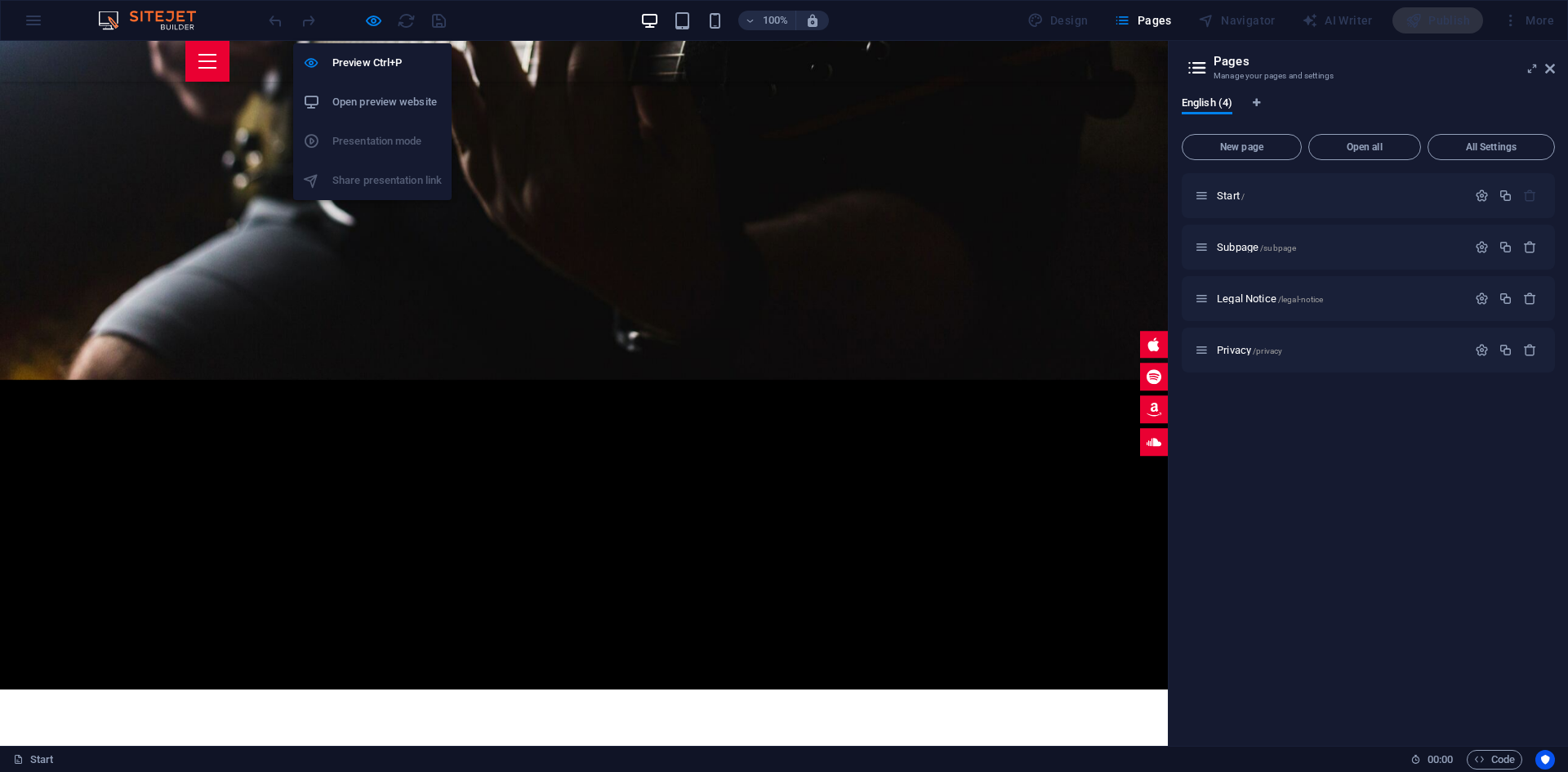
click at [371, 100] on h6 "Open preview website" at bounding box center [388, 102] width 110 height 19
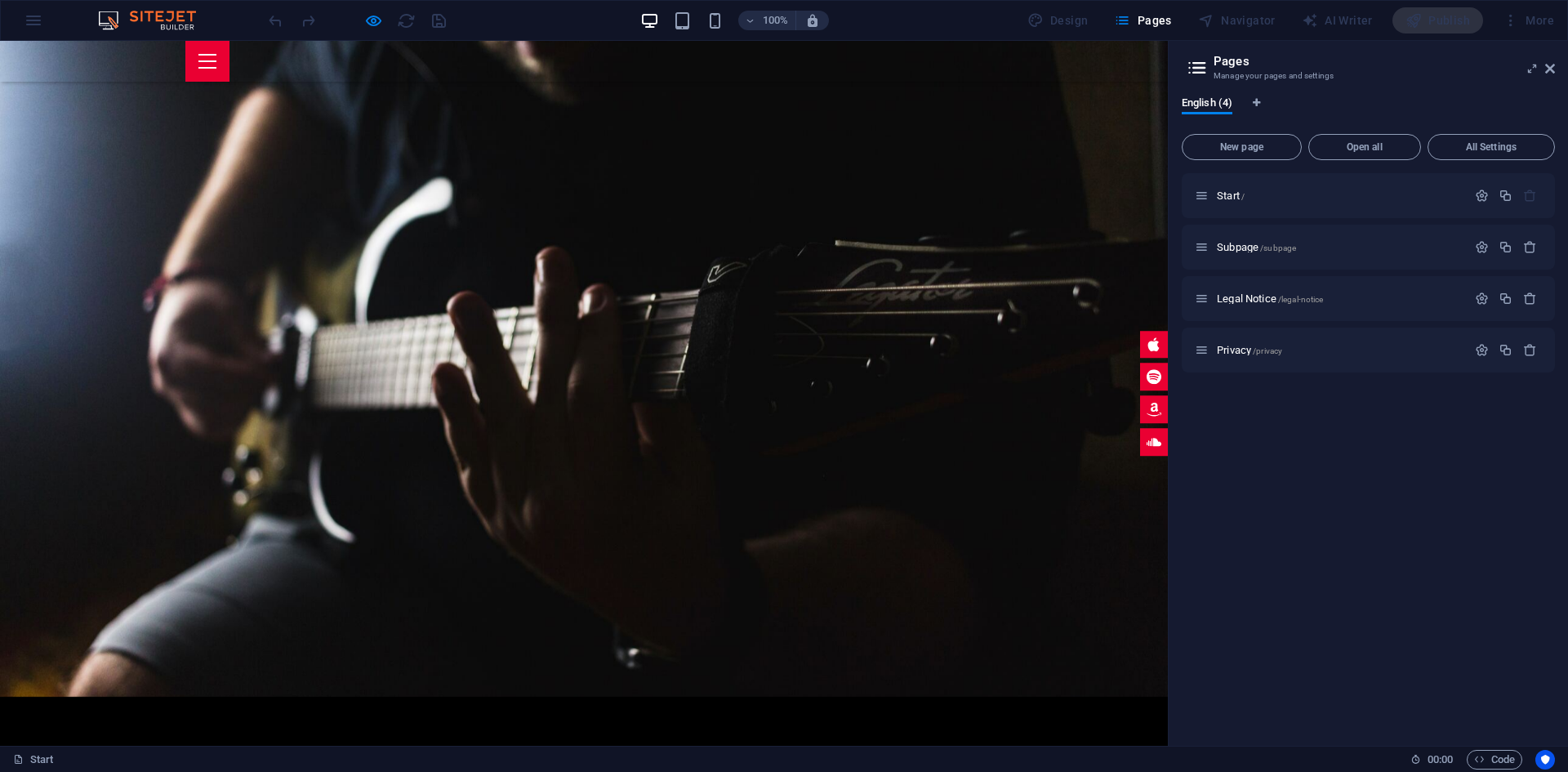
scroll to position [3968, 0]
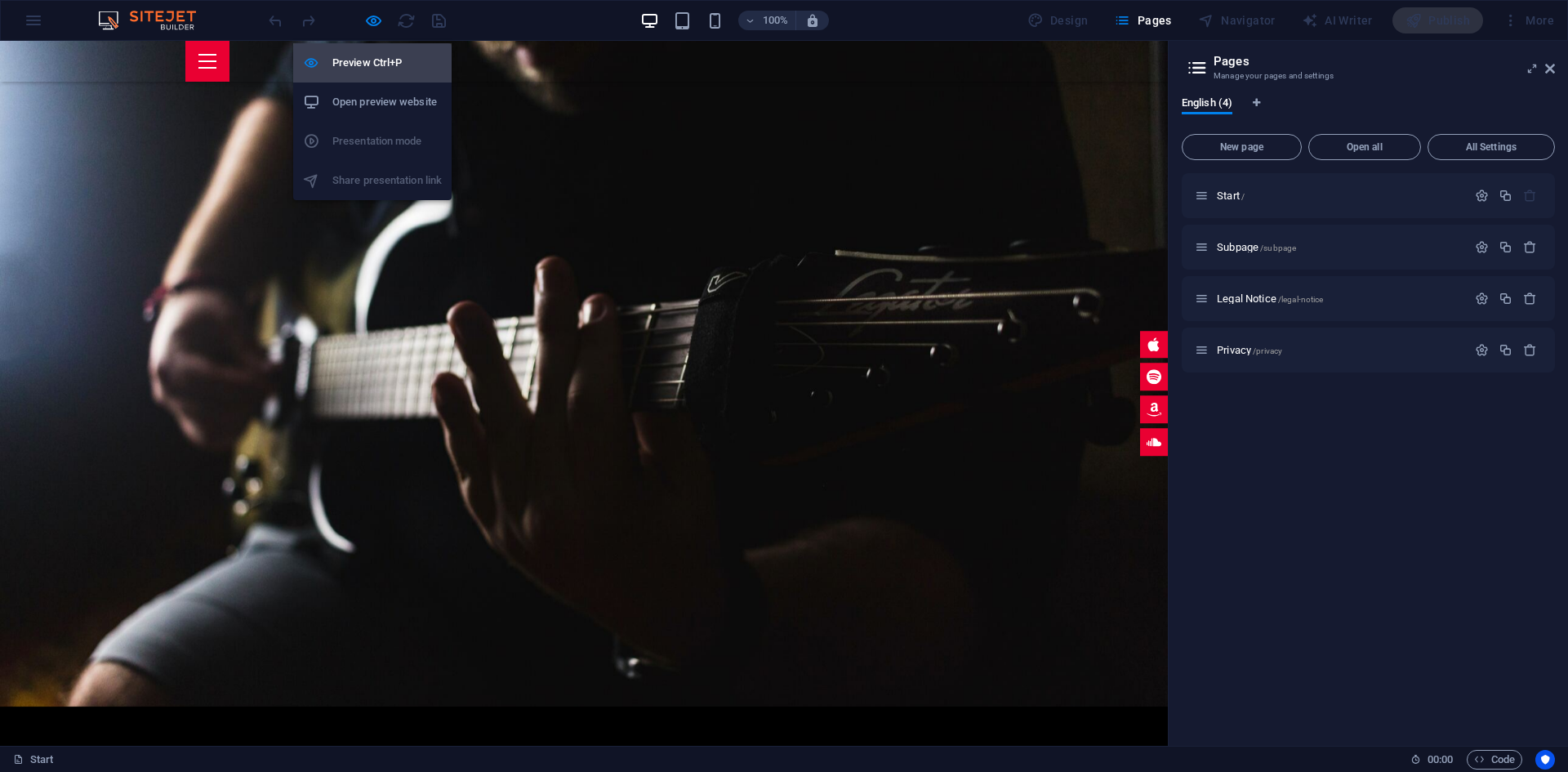
click at [392, 71] on h6 "Preview Ctrl+P" at bounding box center [388, 62] width 110 height 19
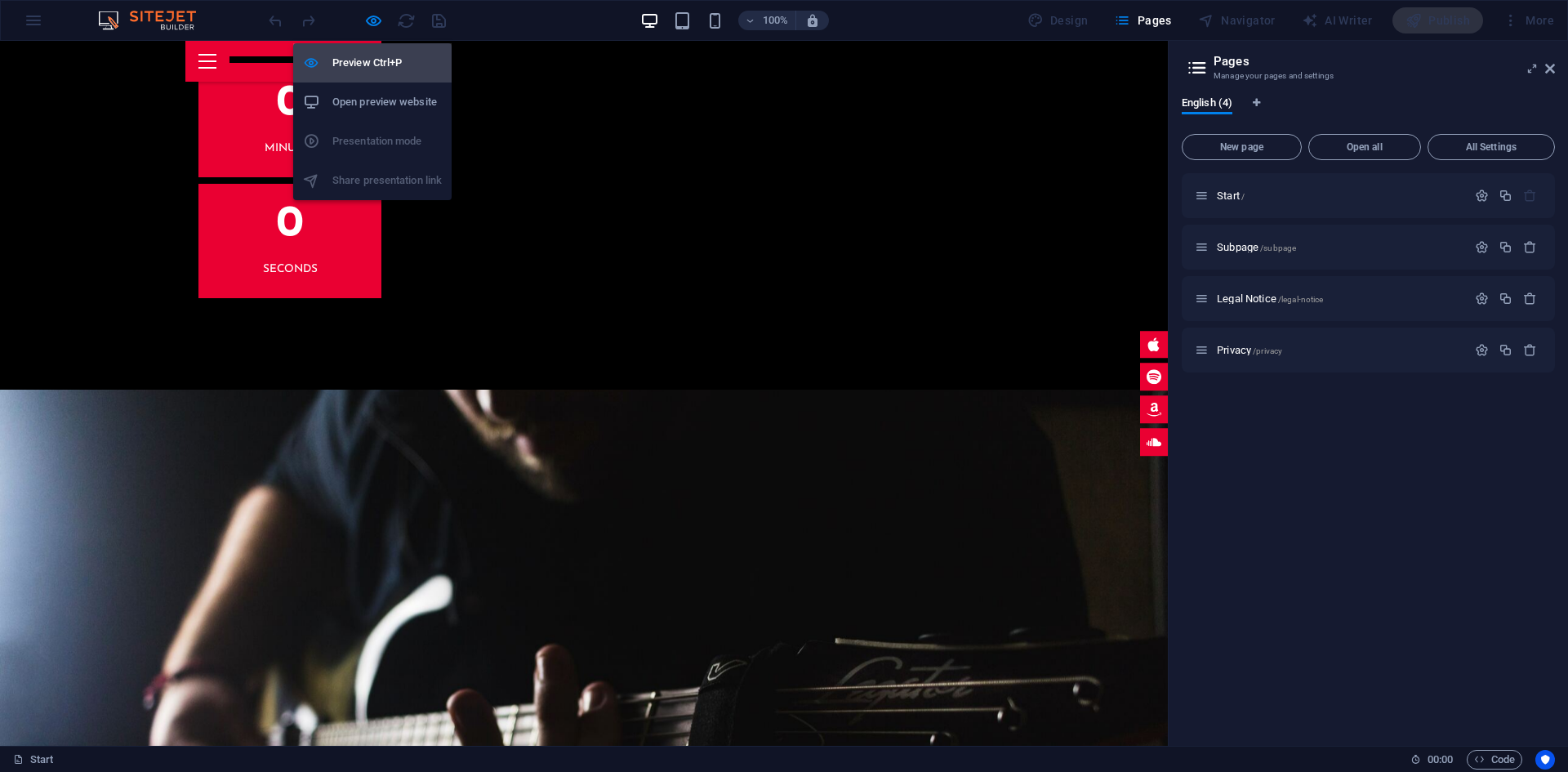
scroll to position [4135, 0]
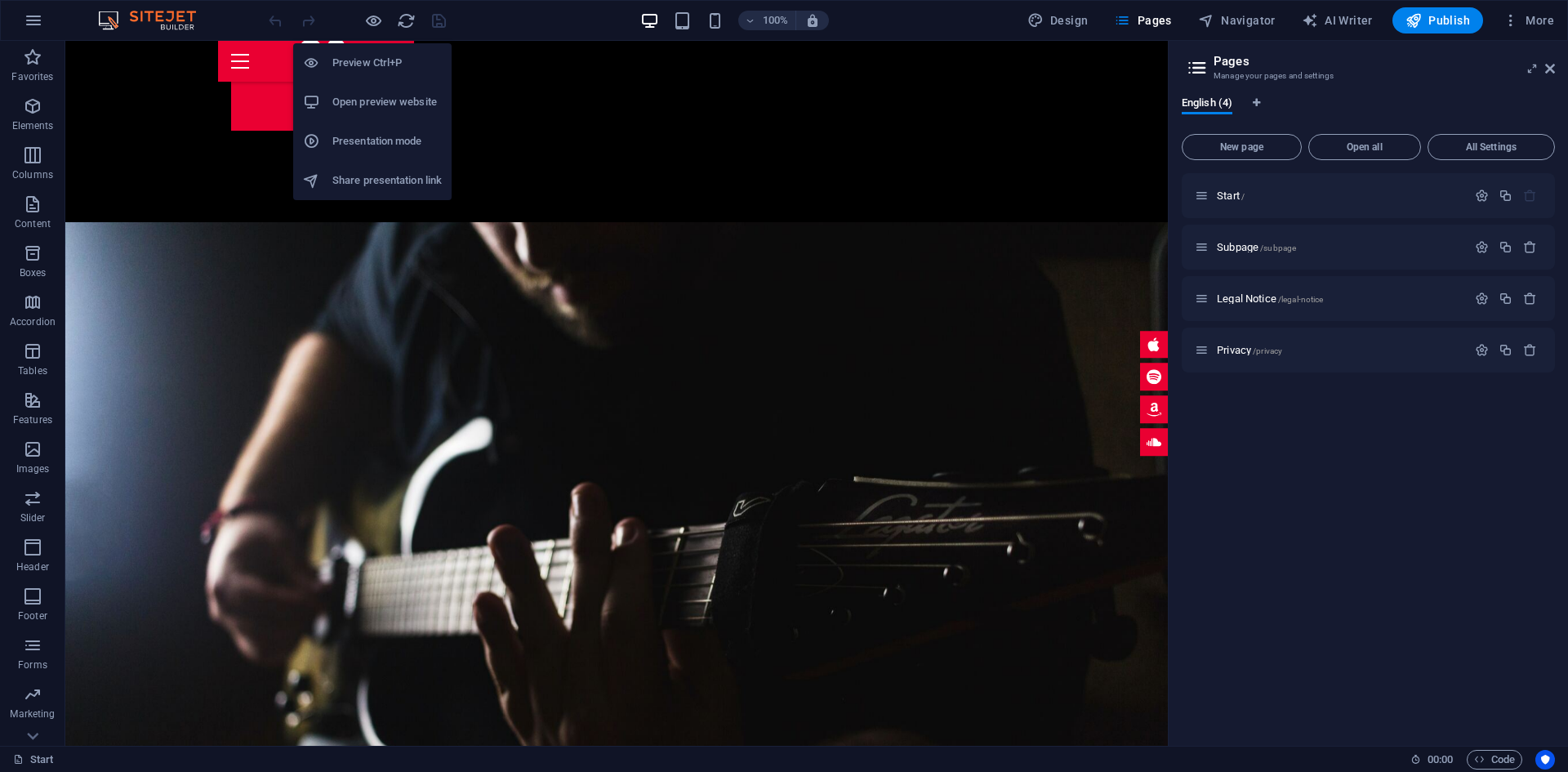
click at [392, 100] on h6 "Open preview website" at bounding box center [388, 102] width 110 height 19
